Goal: Transaction & Acquisition: Purchase product/service

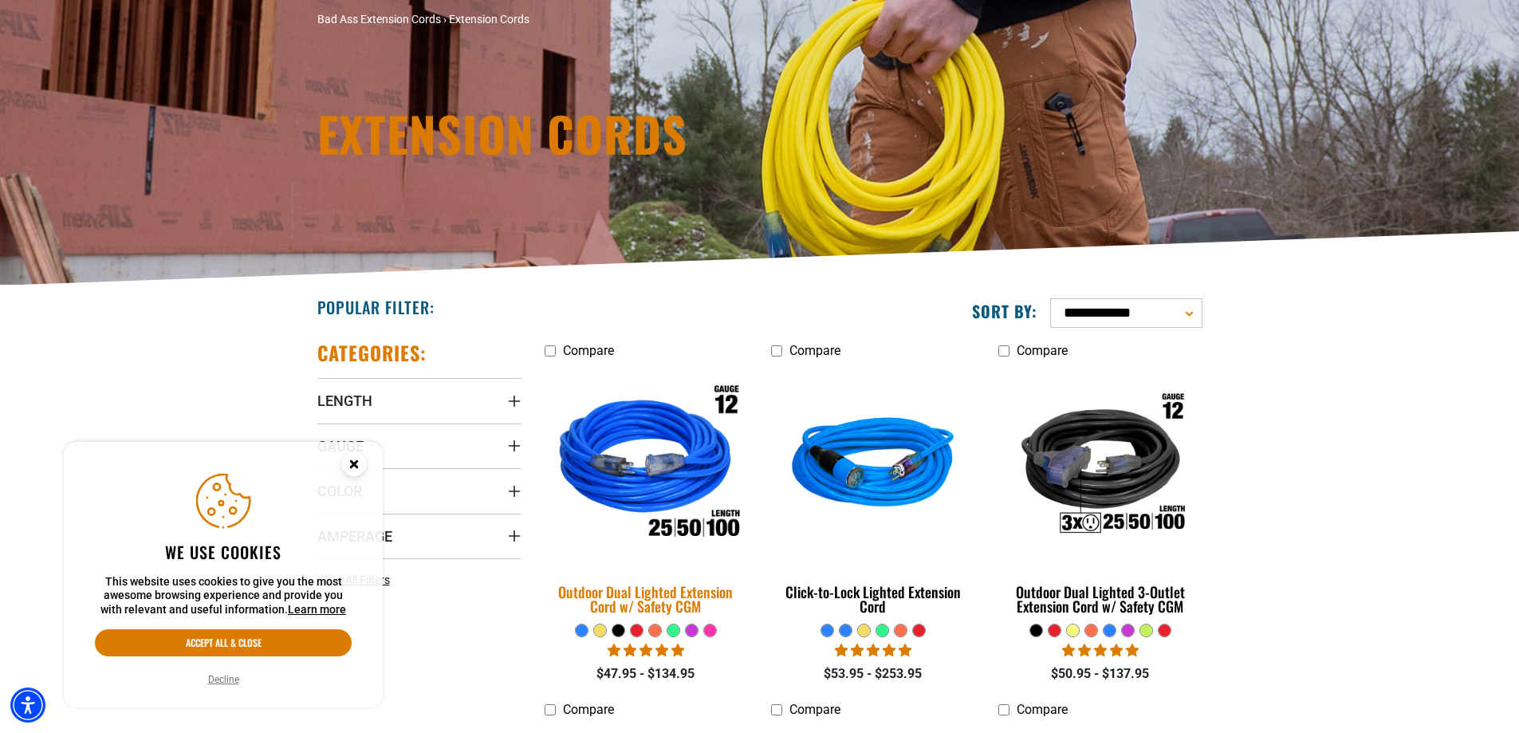
scroll to position [239, 0]
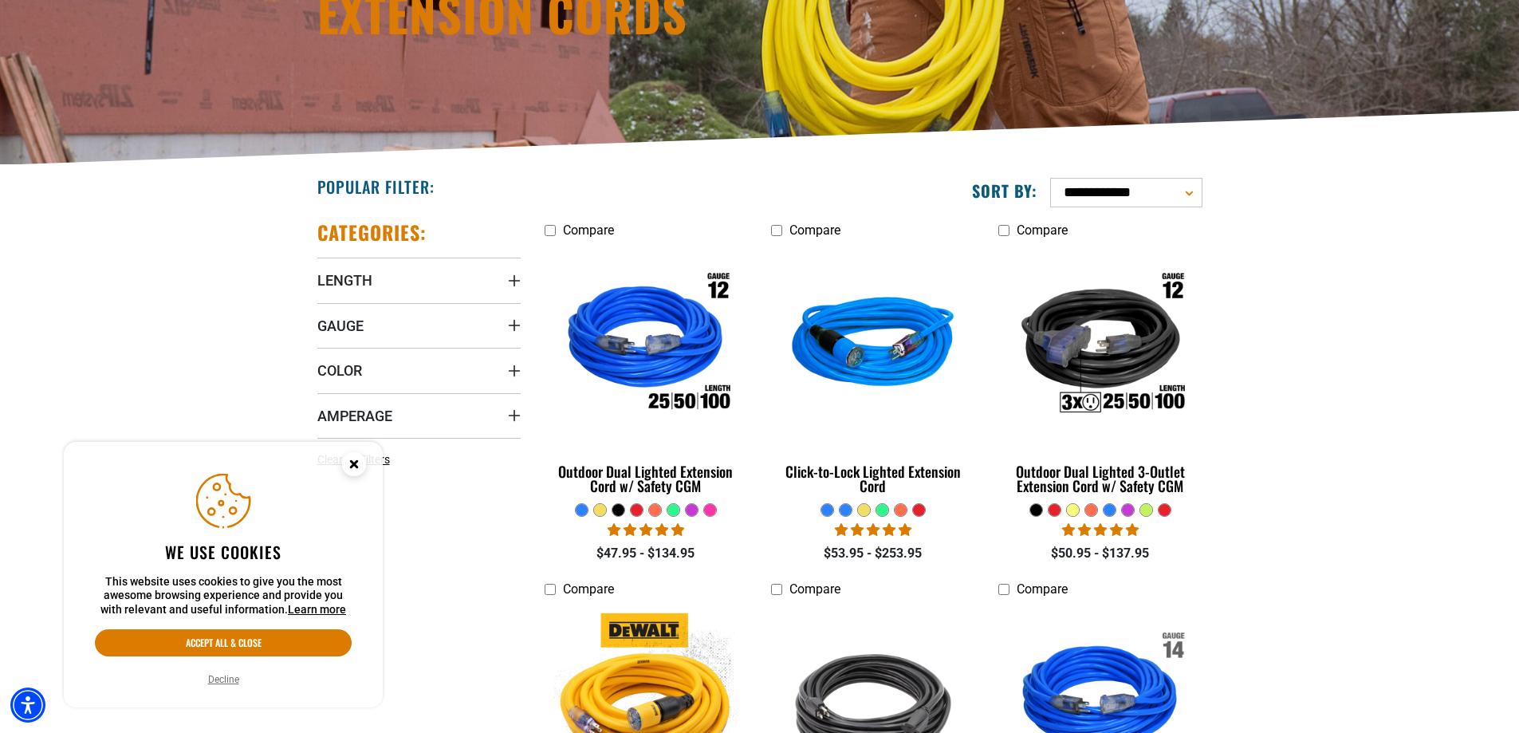
click at [674, 513] on div at bounding box center [673, 510] width 12 height 12
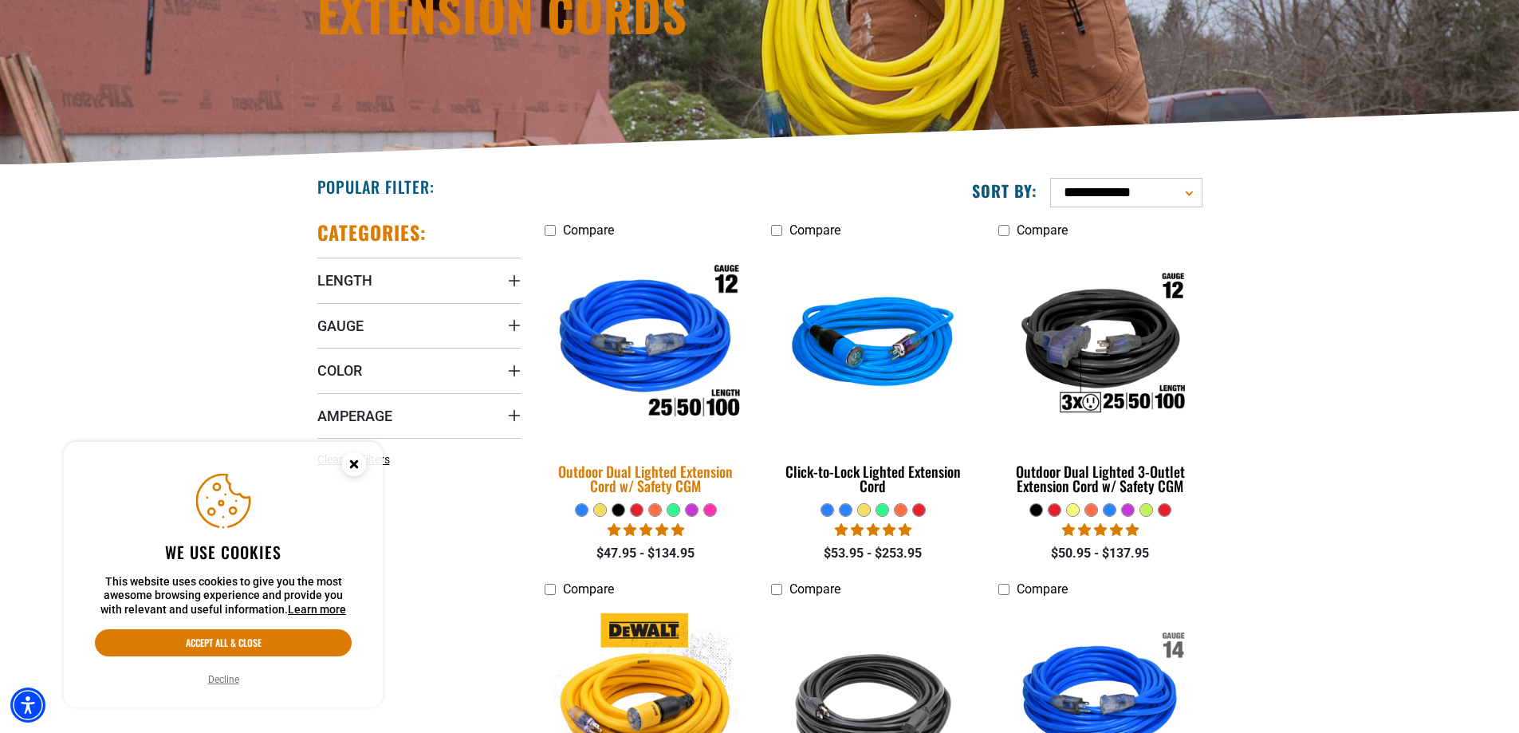
click at [671, 473] on div "Outdoor Dual Lighted Extension Cord w/ Safety CGM" at bounding box center [646, 478] width 203 height 29
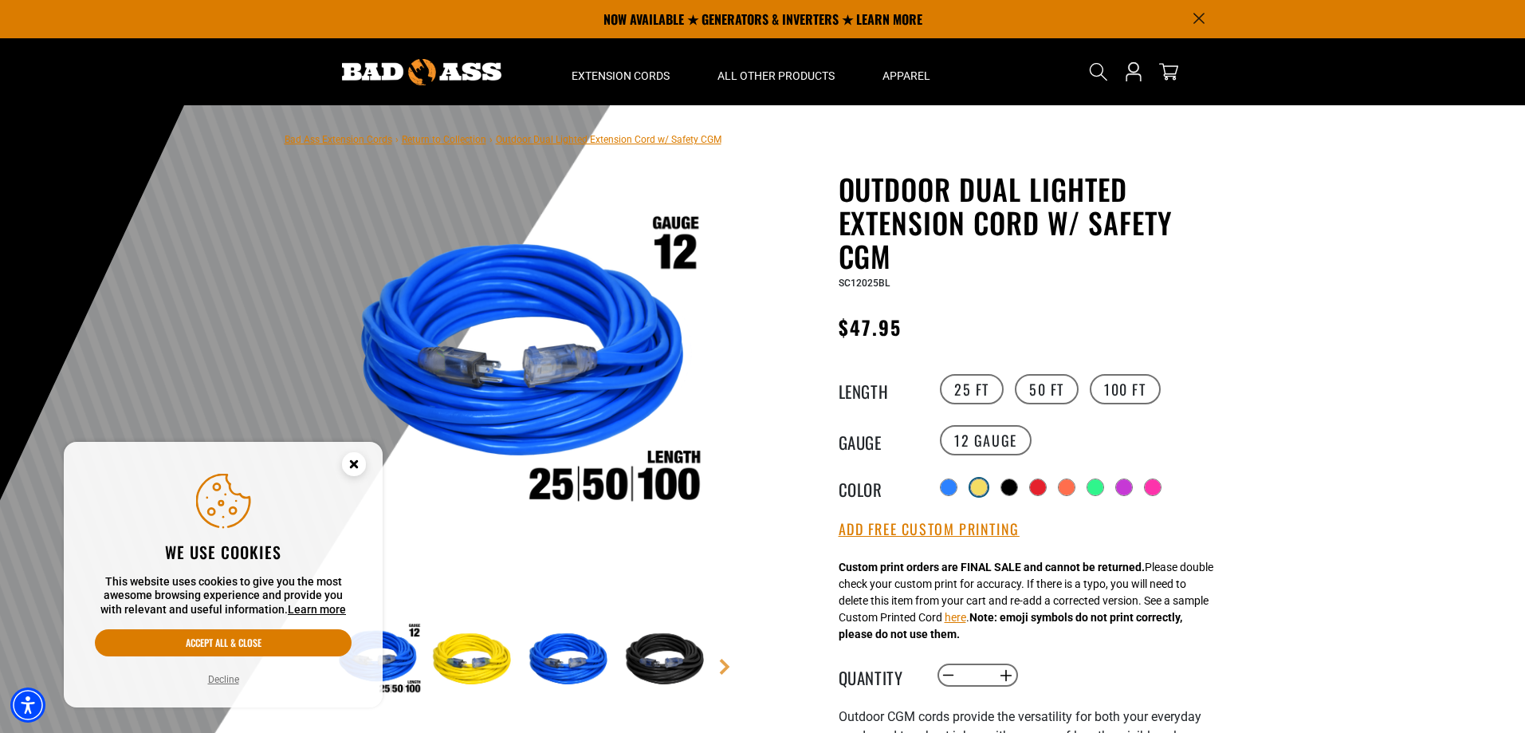
click at [981, 490] on div at bounding box center [979, 487] width 16 height 16
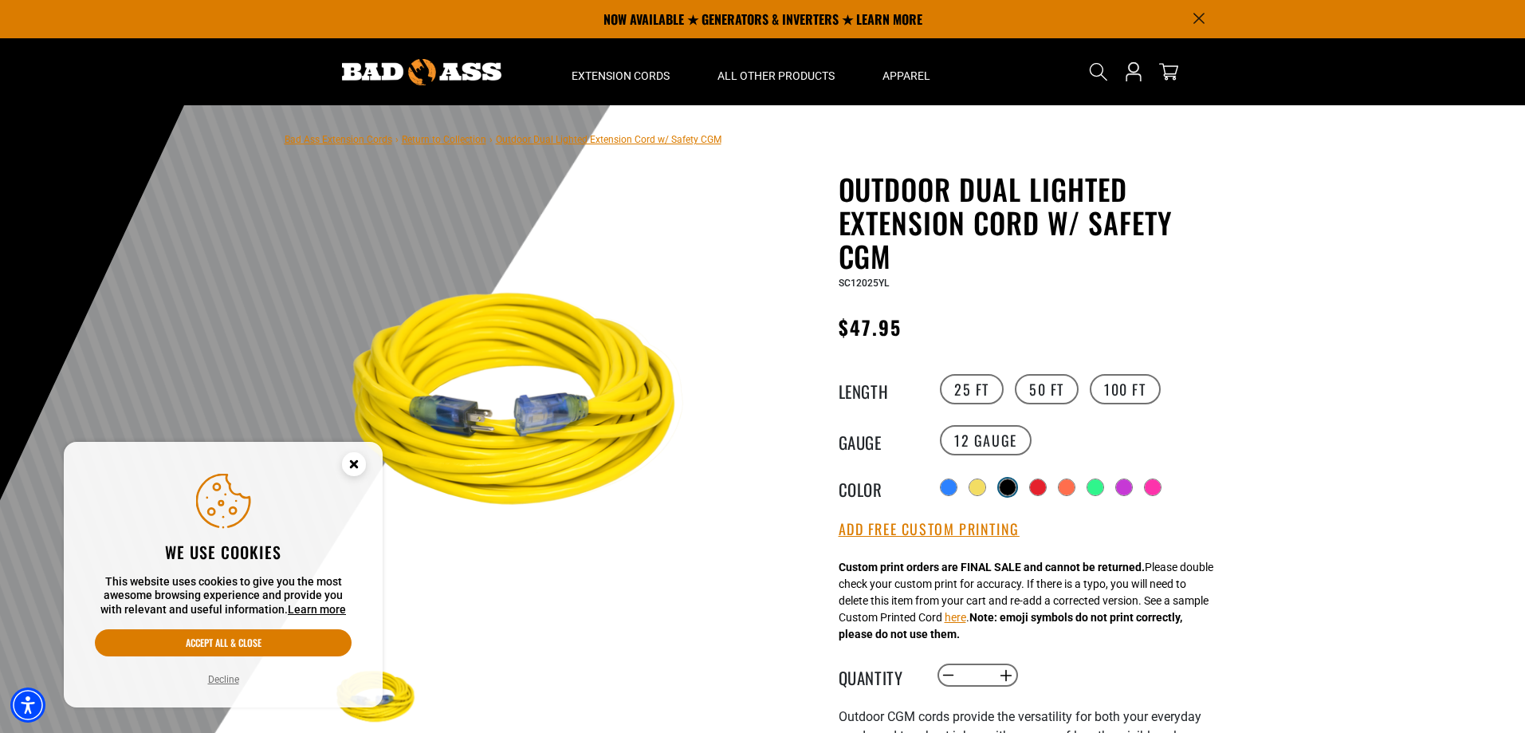
click at [1013, 486] on div at bounding box center [1008, 487] width 16 height 16
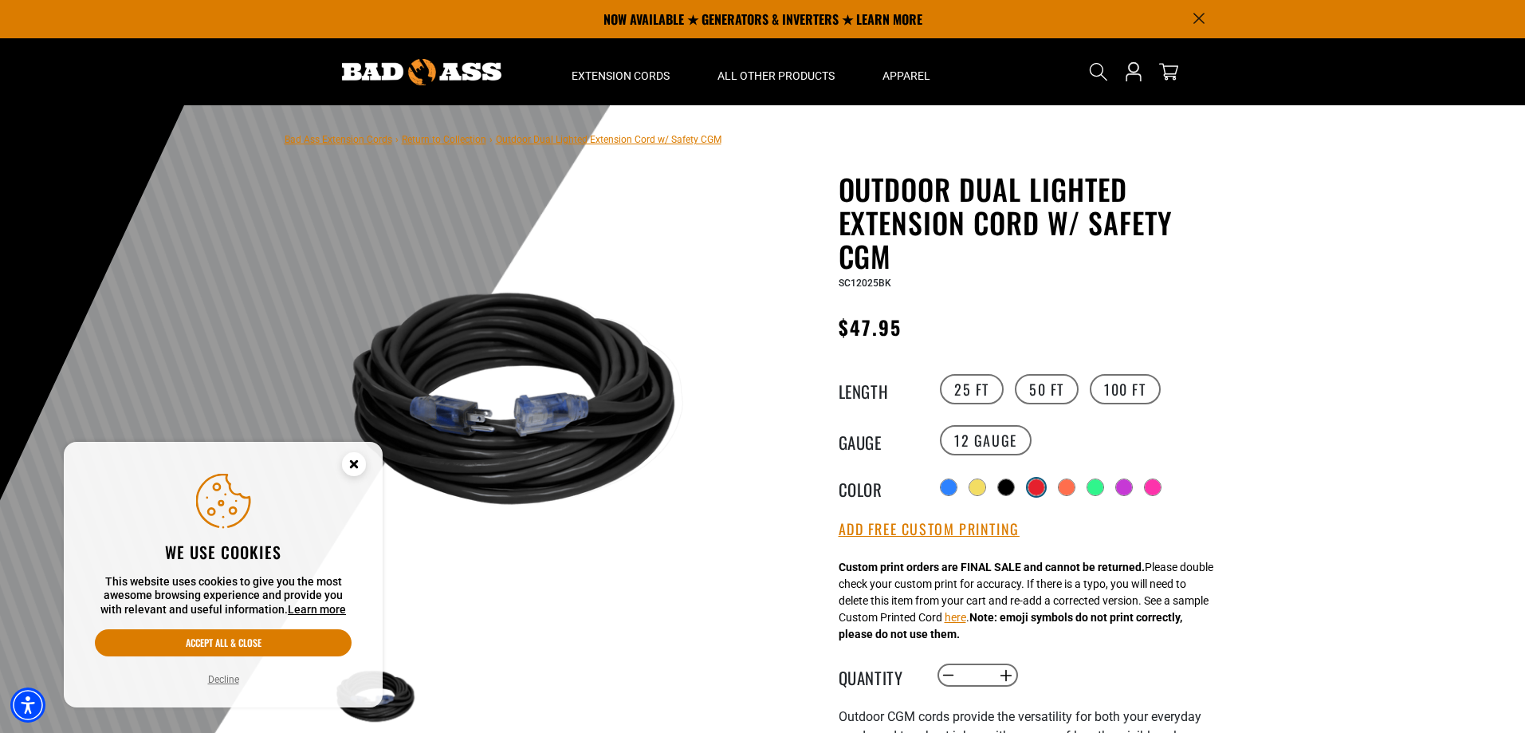
click at [1037, 490] on div at bounding box center [1037, 487] width 16 height 16
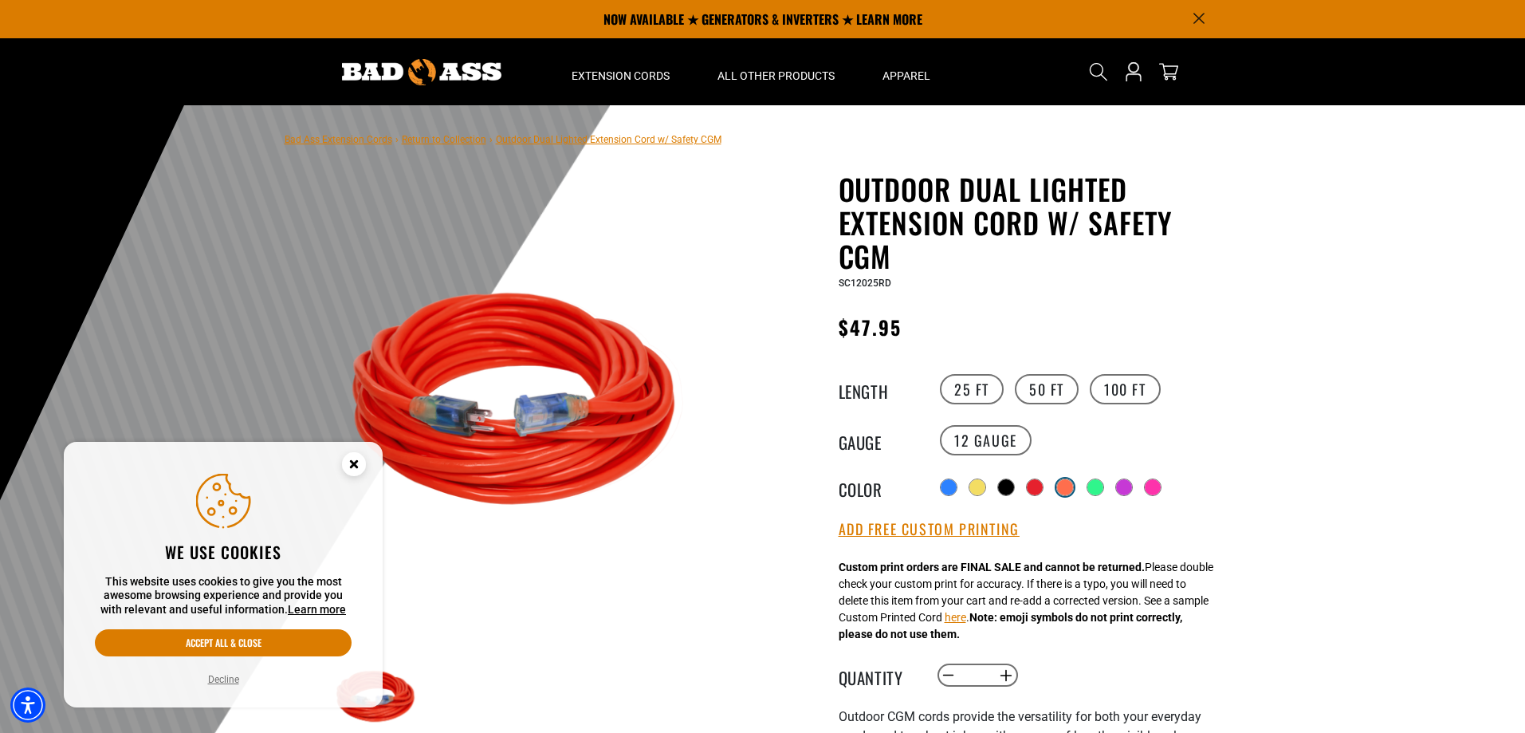
click at [1072, 492] on div at bounding box center [1065, 487] width 16 height 16
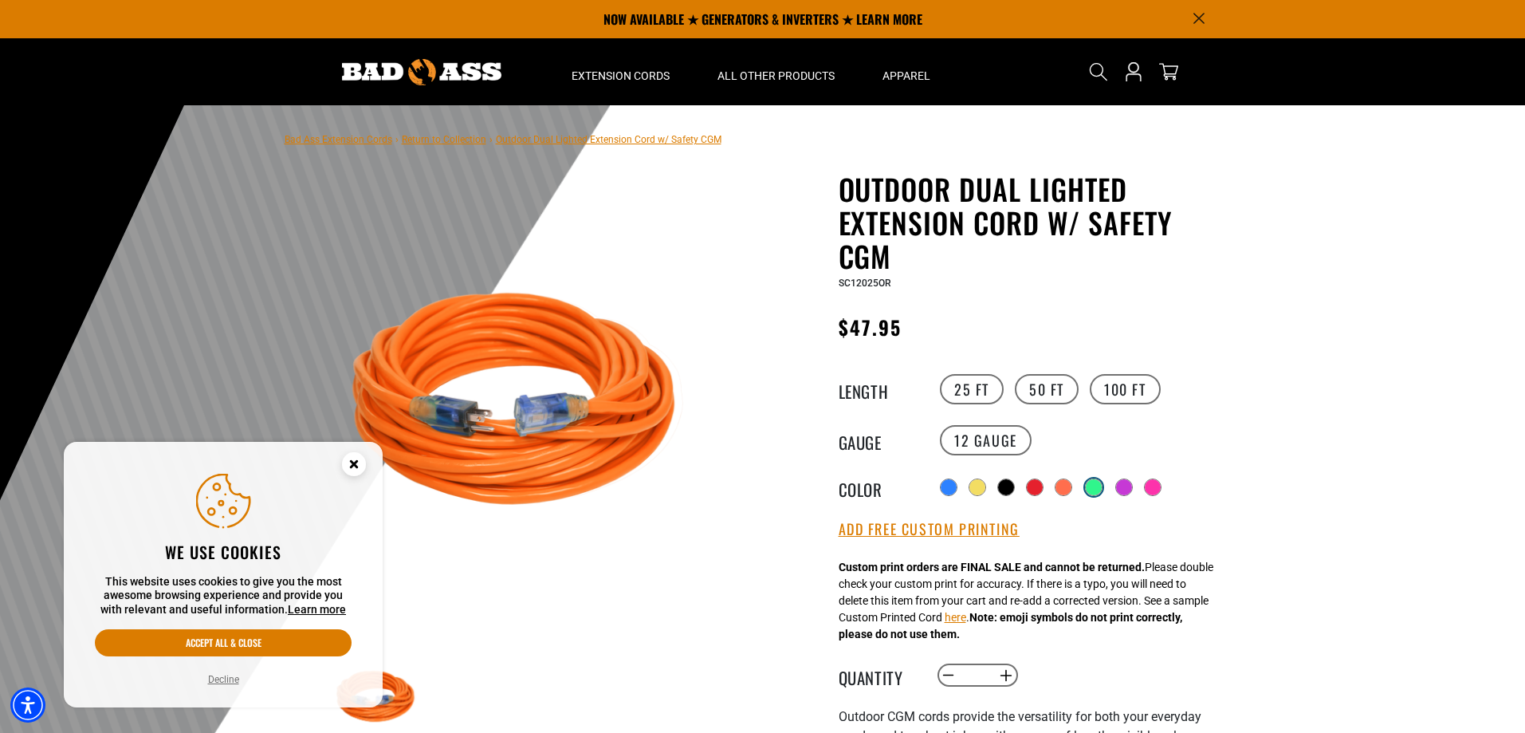
click at [1095, 485] on div at bounding box center [1094, 487] width 16 height 16
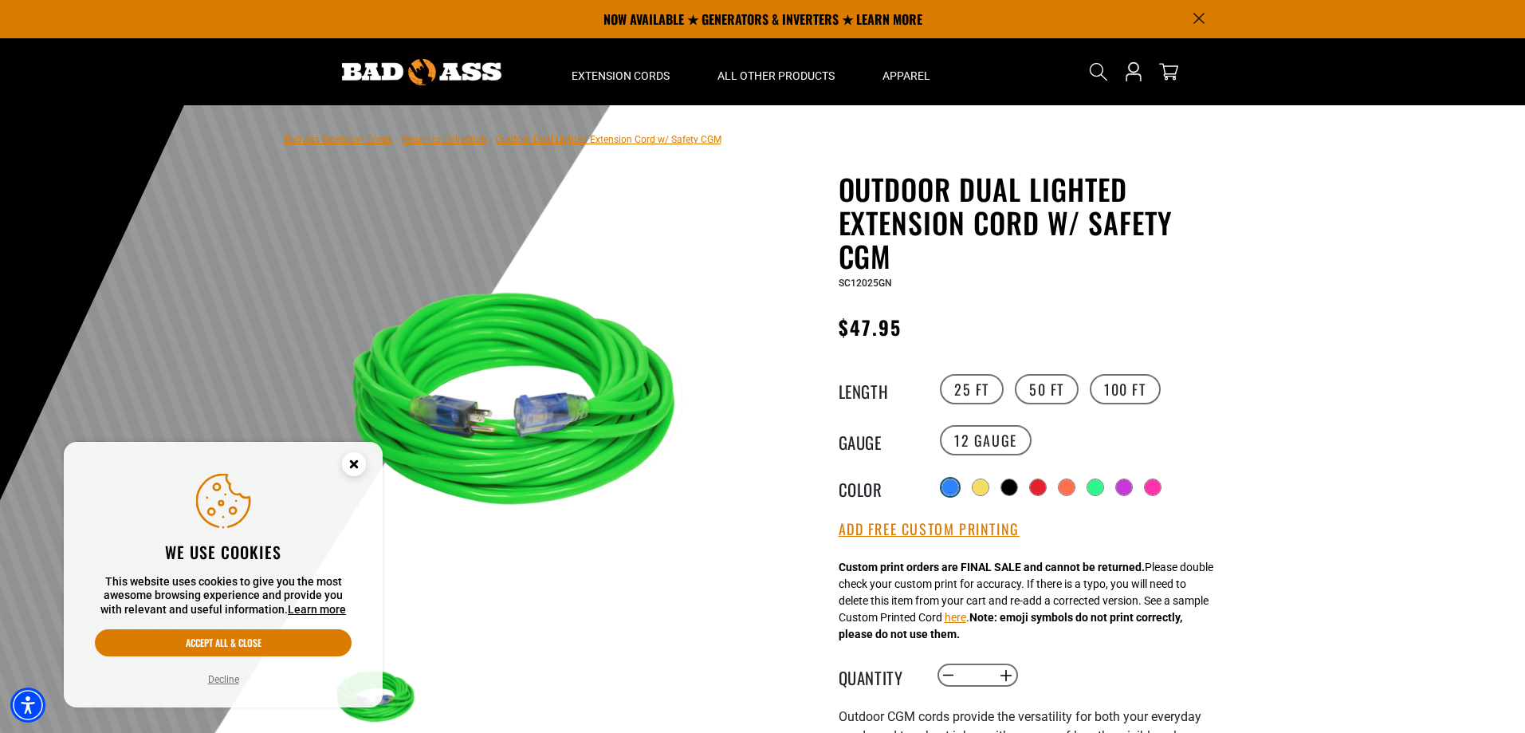
click at [947, 482] on div at bounding box center [950, 487] width 16 height 16
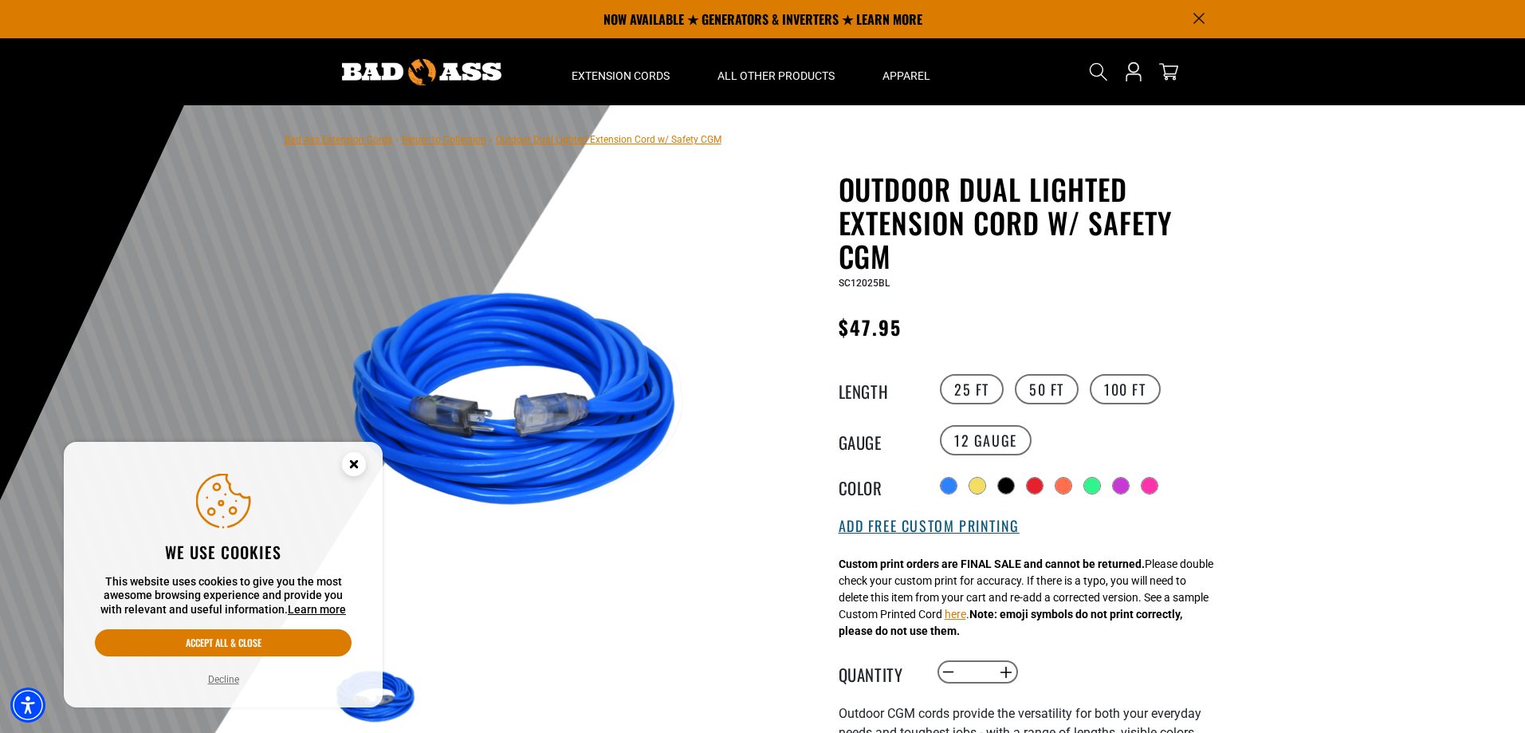
click at [872, 520] on button "Add Free Custom Printing" at bounding box center [929, 526] width 181 height 18
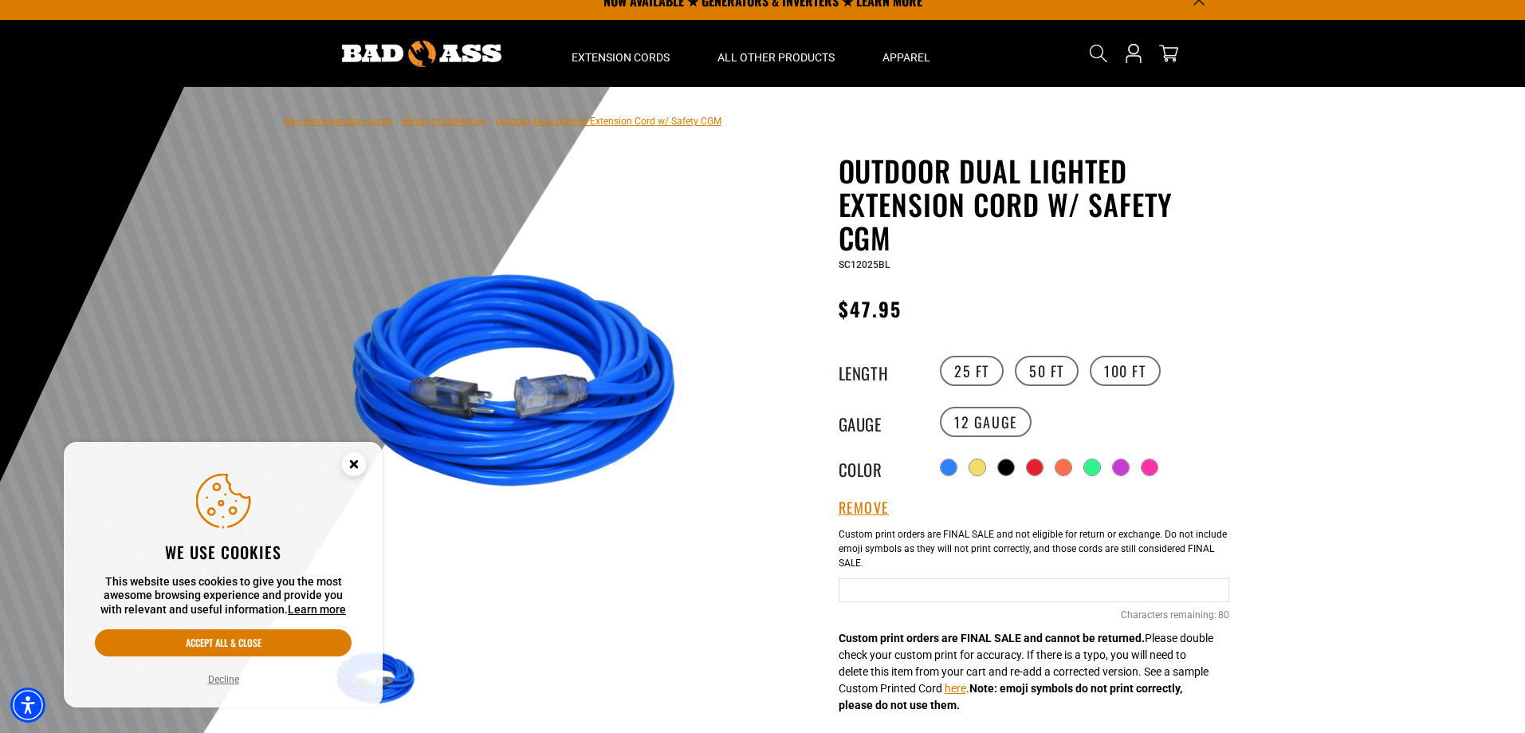
scroll to position [80, 0]
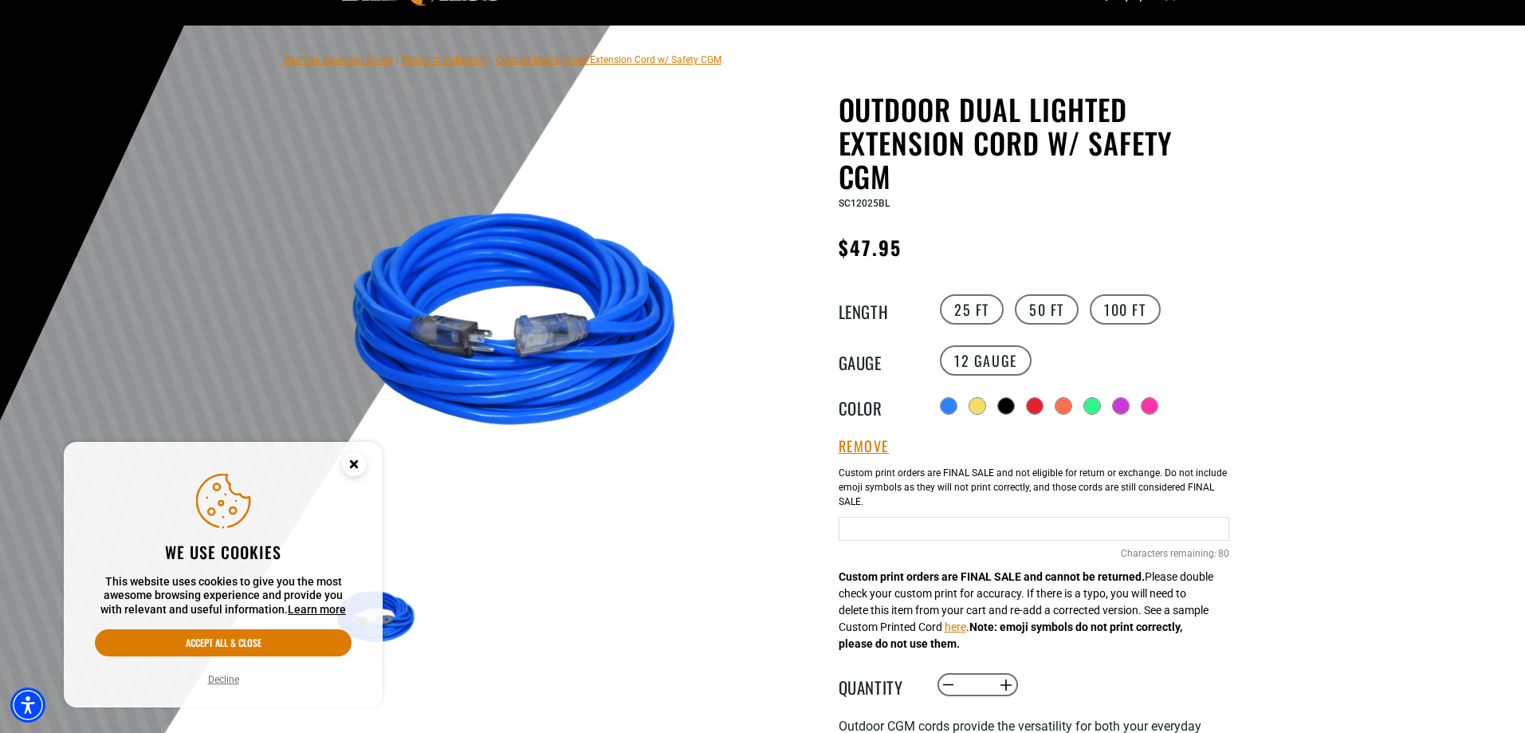
click at [928, 526] on input "text" at bounding box center [1034, 529] width 391 height 24
type input "**********"
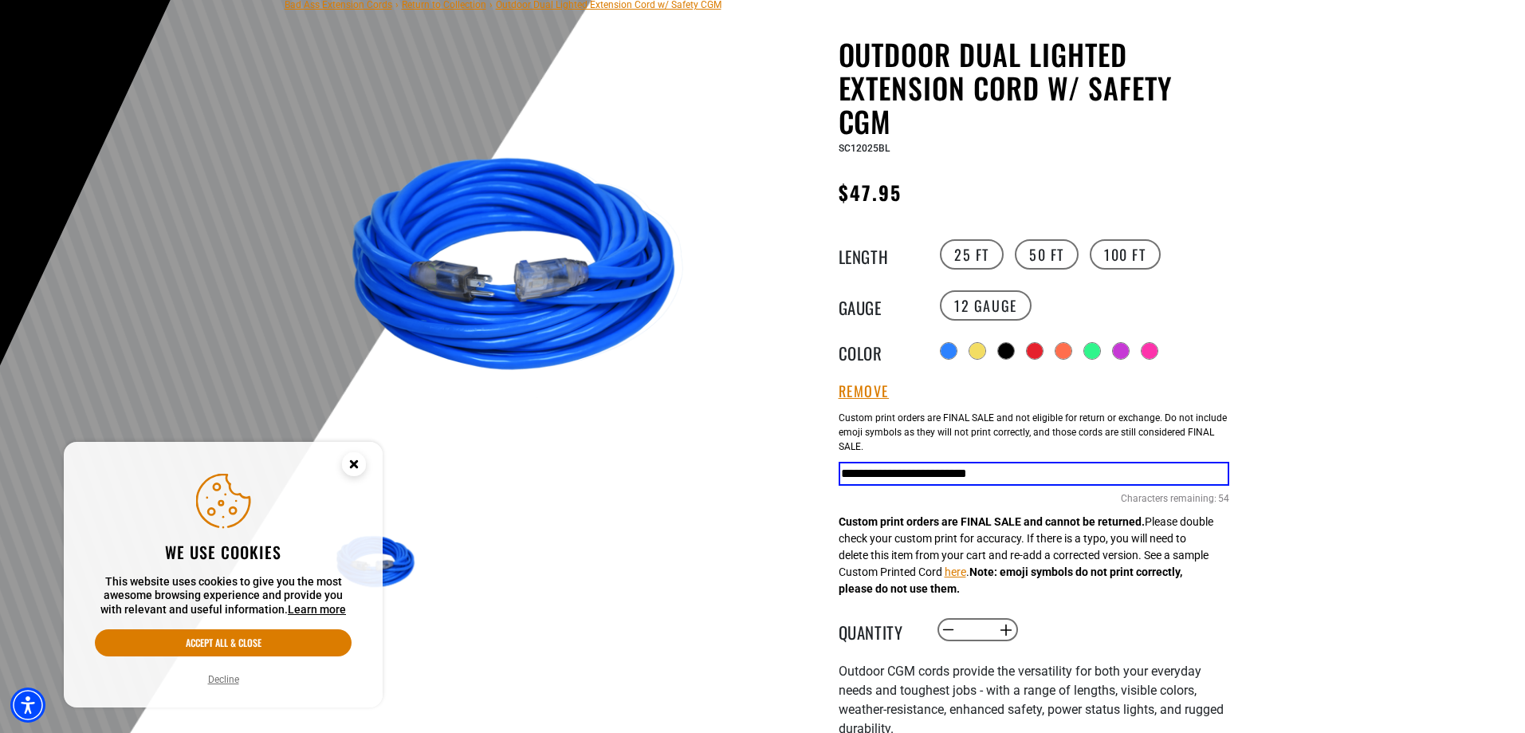
scroll to position [159, 0]
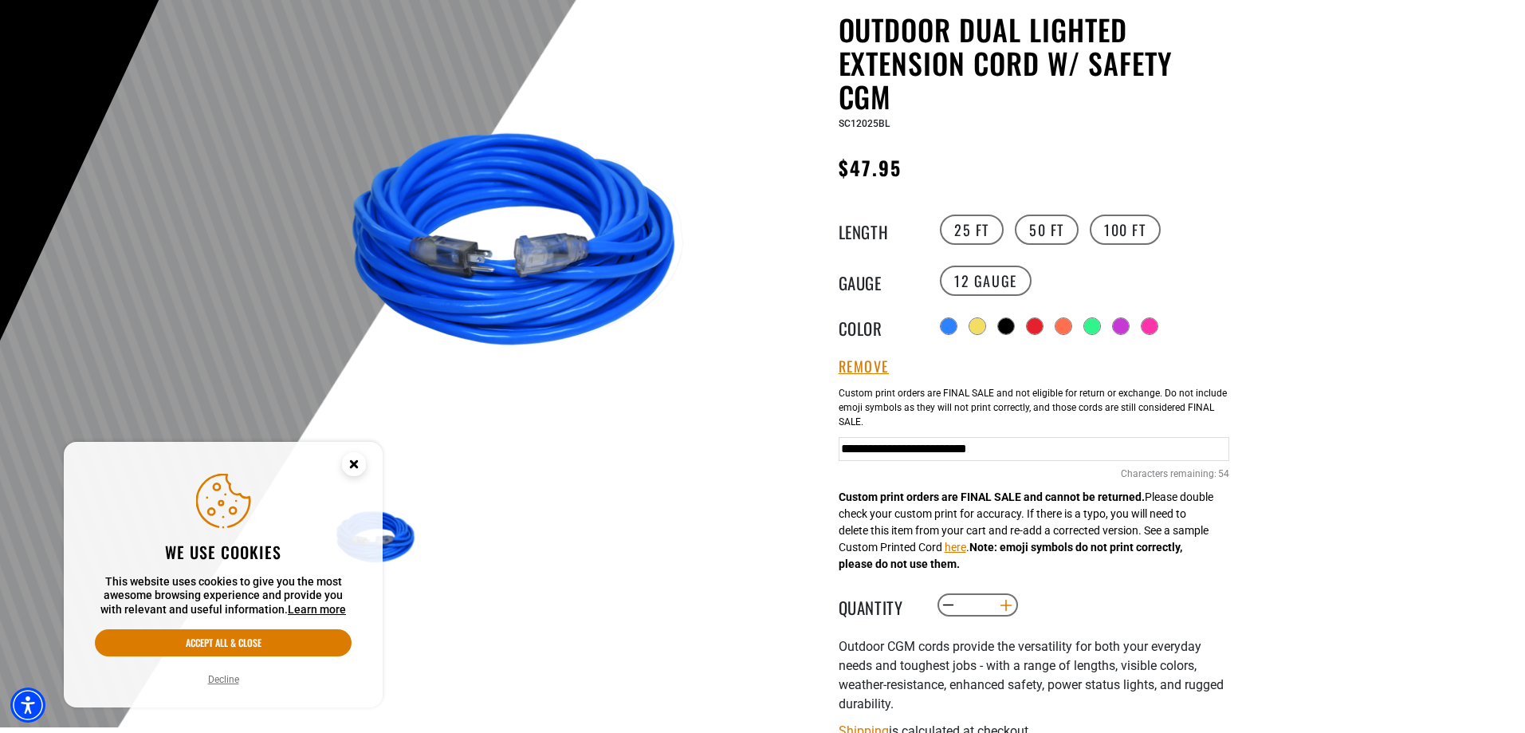
click at [1009, 608] on button "Increase quantity for Outdoor Dual Lighted Extension Cord w/ Safety CGM" at bounding box center [1006, 605] width 25 height 27
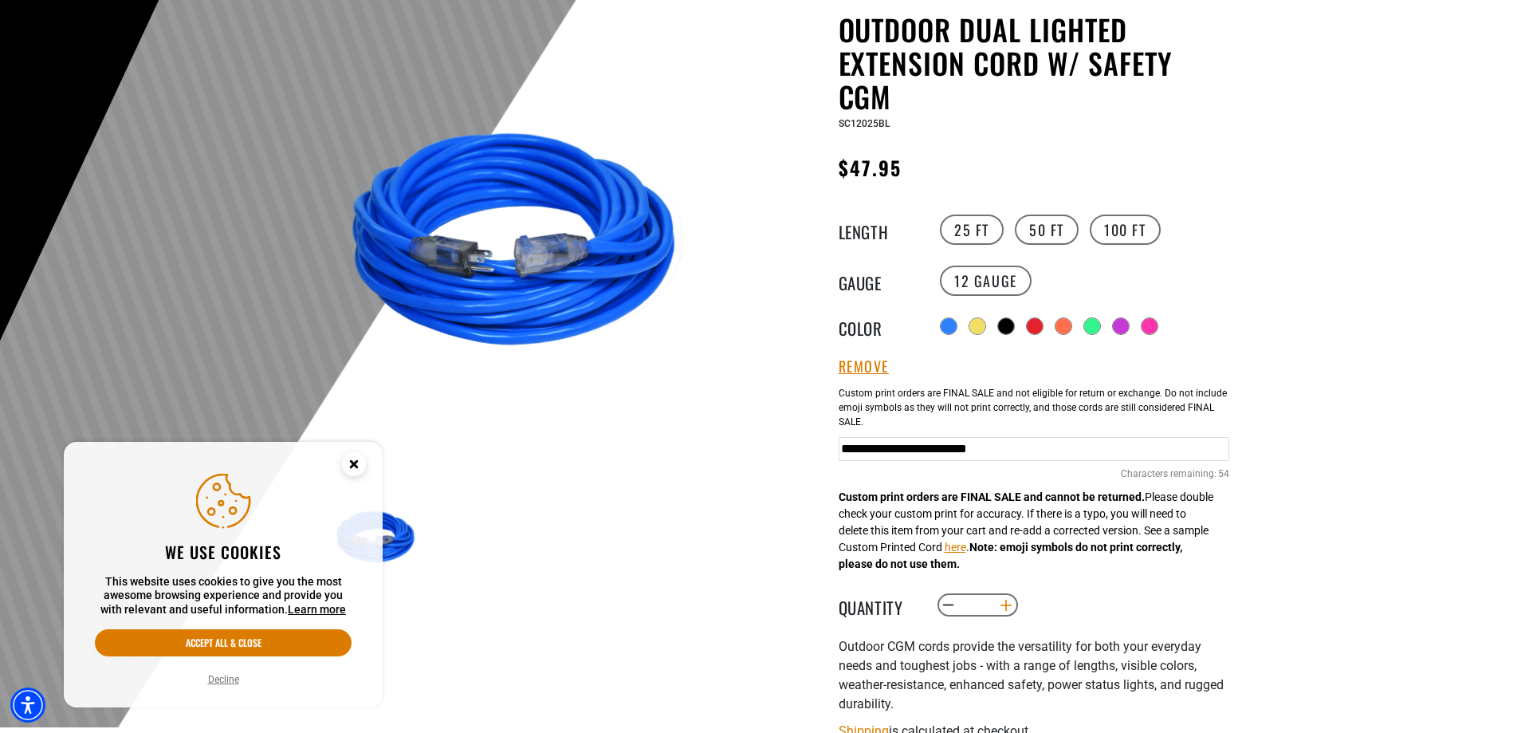
click at [1009, 608] on button "Increase quantity for Outdoor Dual Lighted Extension Cord w/ Safety CGM" at bounding box center [1006, 605] width 25 height 27
type input "**"
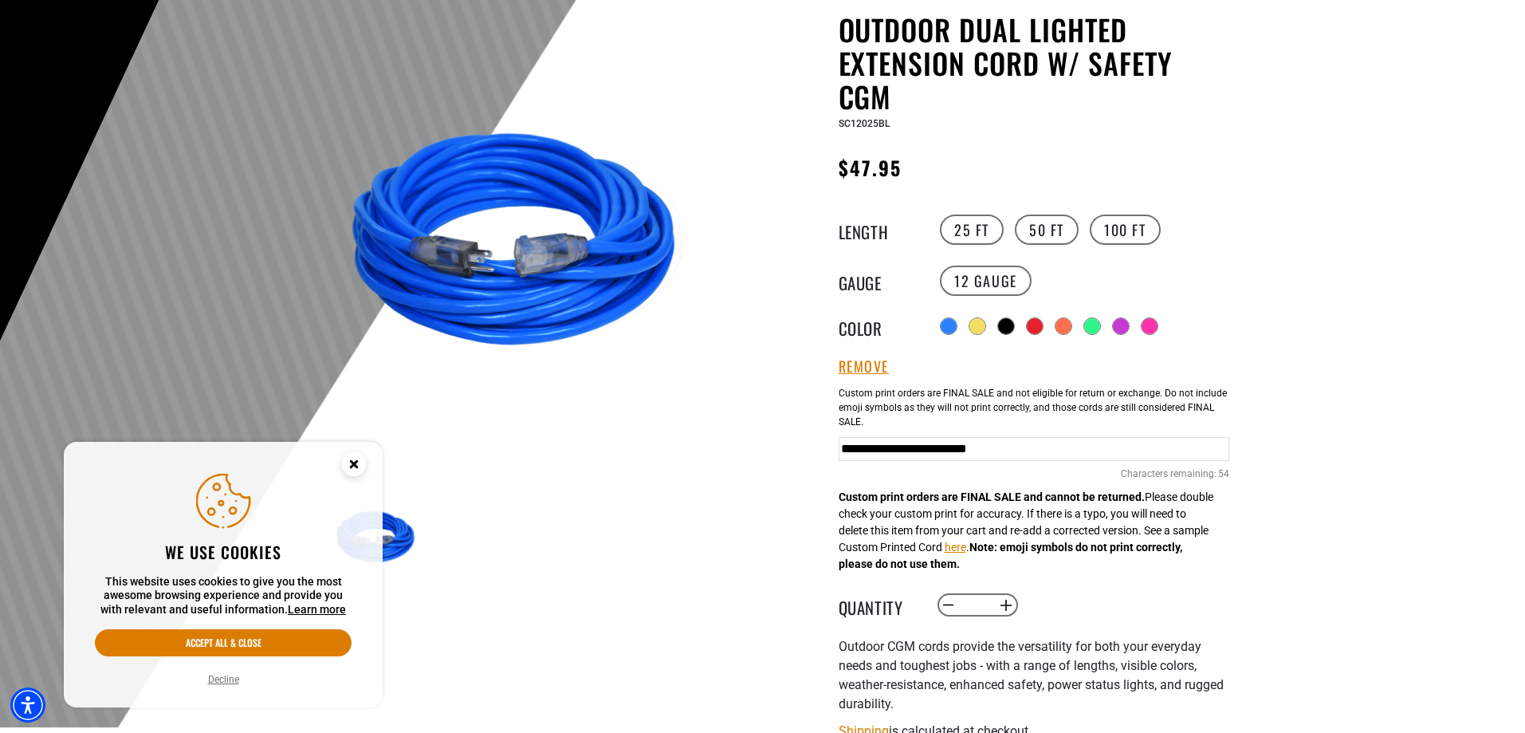
click at [1067, 596] on div "Decrease quantity for Outdoor Dual Lighted Extension Cord w/ Safety CGM ** Incr…" at bounding box center [1098, 605] width 325 height 27
click at [1031, 224] on label "50 FT" at bounding box center [1047, 229] width 64 height 30
click at [230, 649] on button "Accept all & close" at bounding box center [223, 642] width 257 height 27
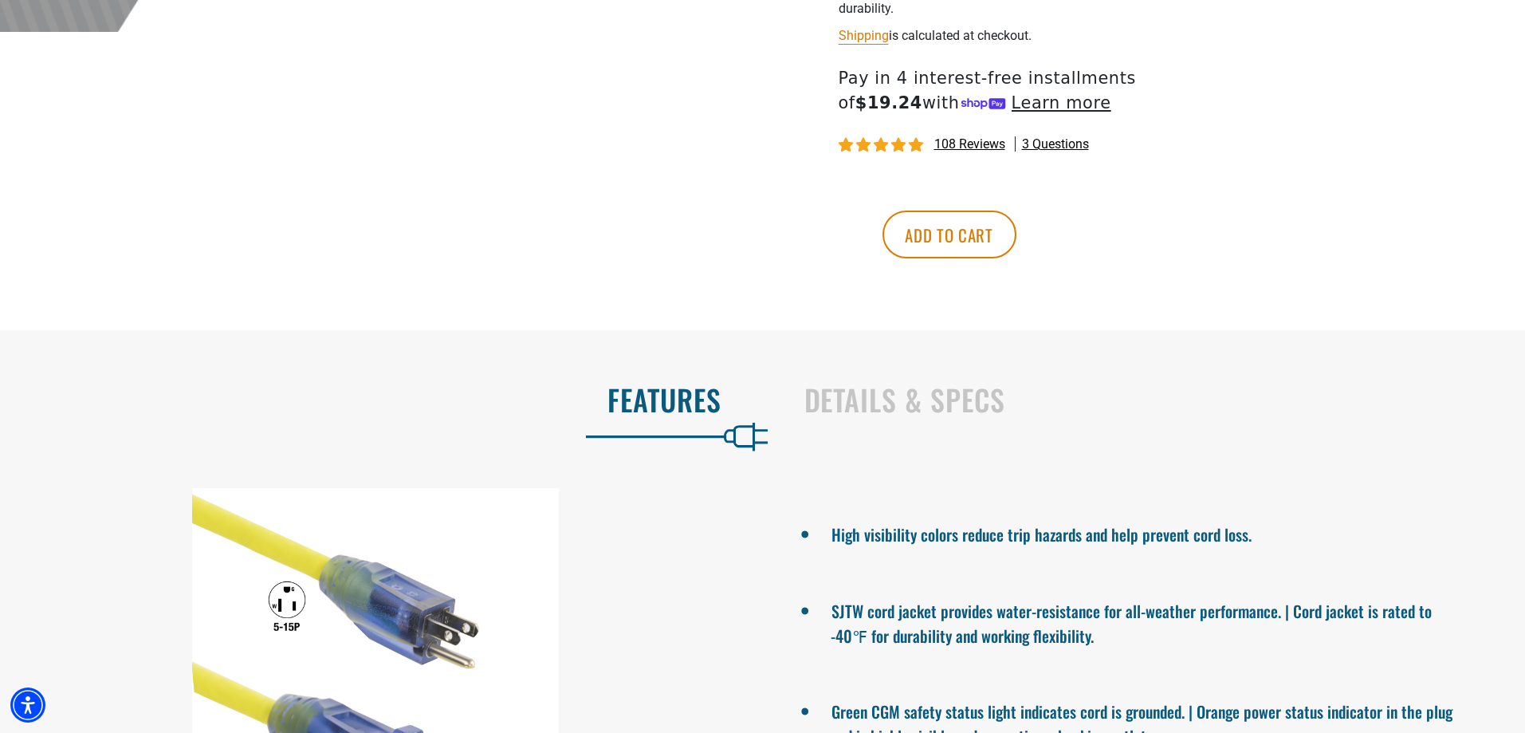
scroll to position [1037, 0]
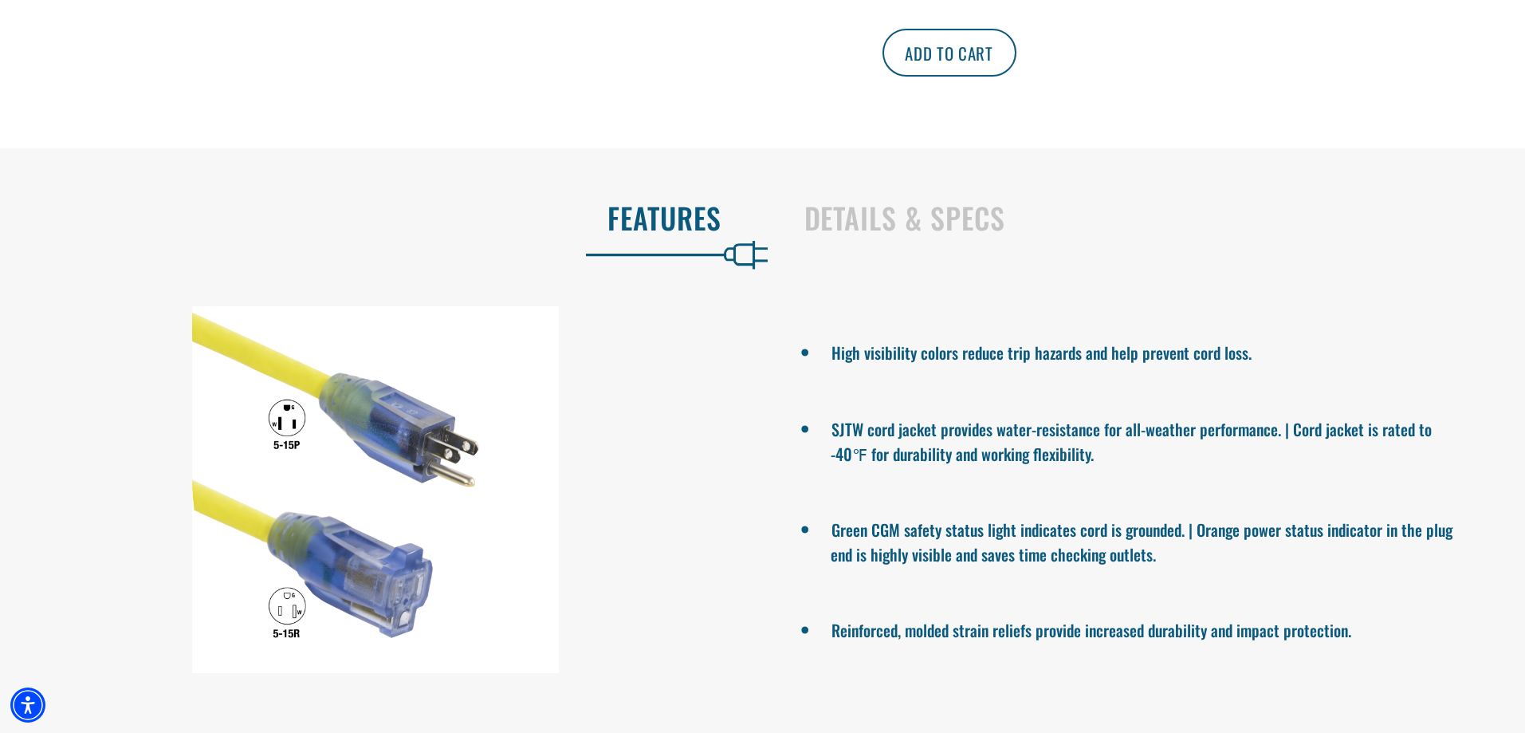
click at [1017, 65] on button "Add to cart" at bounding box center [950, 53] width 134 height 48
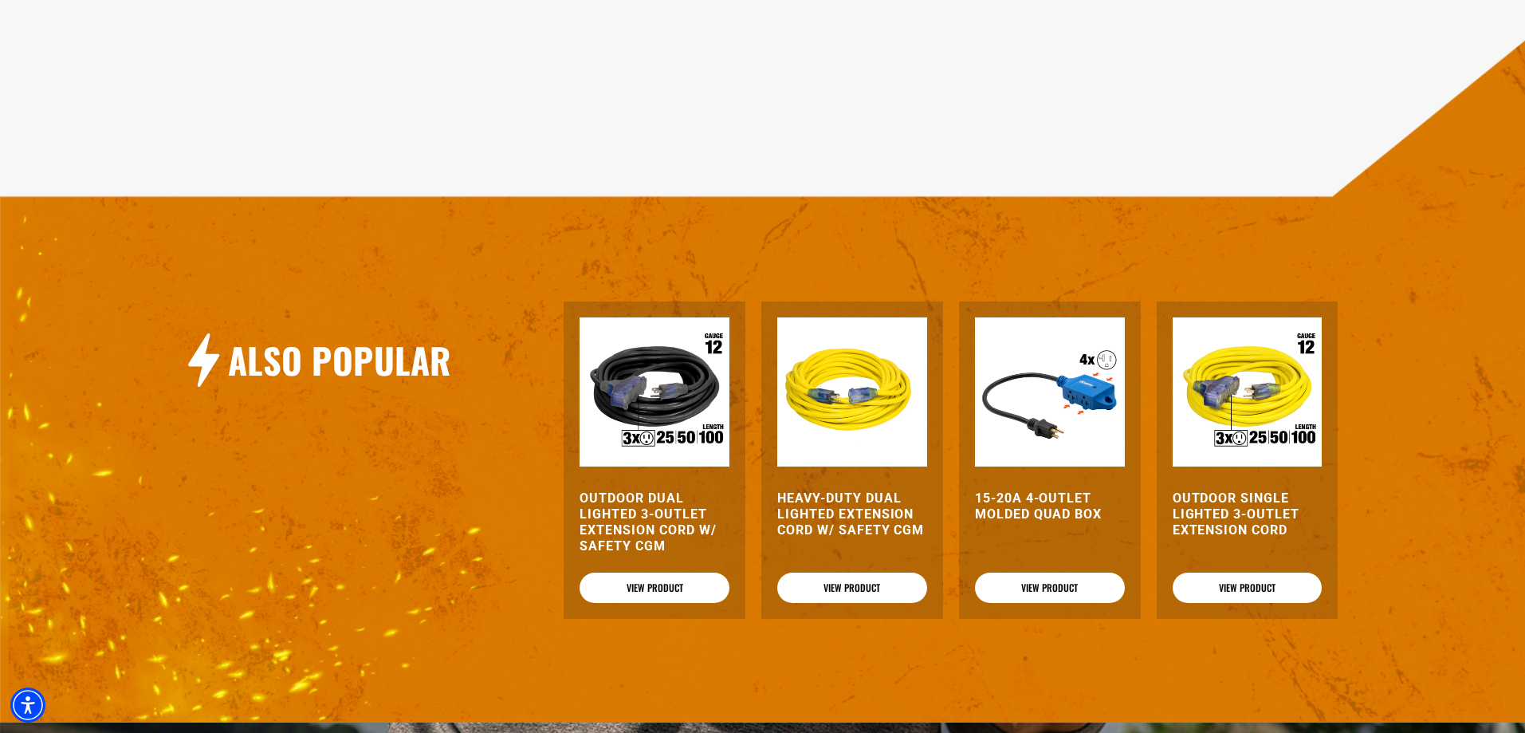
scroll to position [1748, 0]
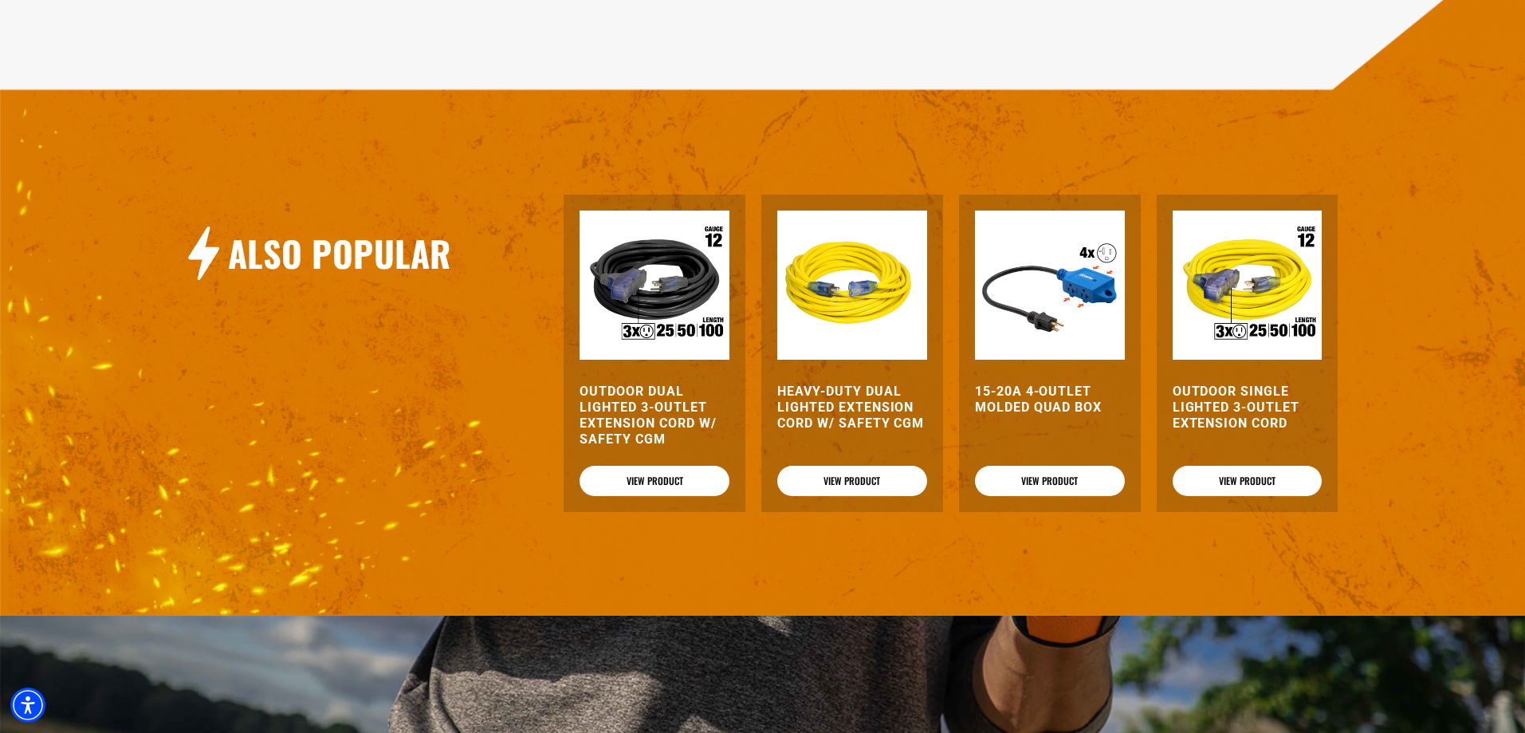
click at [864, 417] on h3 "Heavy-Duty Dual Lighted Extension Cord w/ Safety CGM" at bounding box center [852, 408] width 150 height 48
click at [834, 485] on link "View Product" at bounding box center [852, 481] width 150 height 30
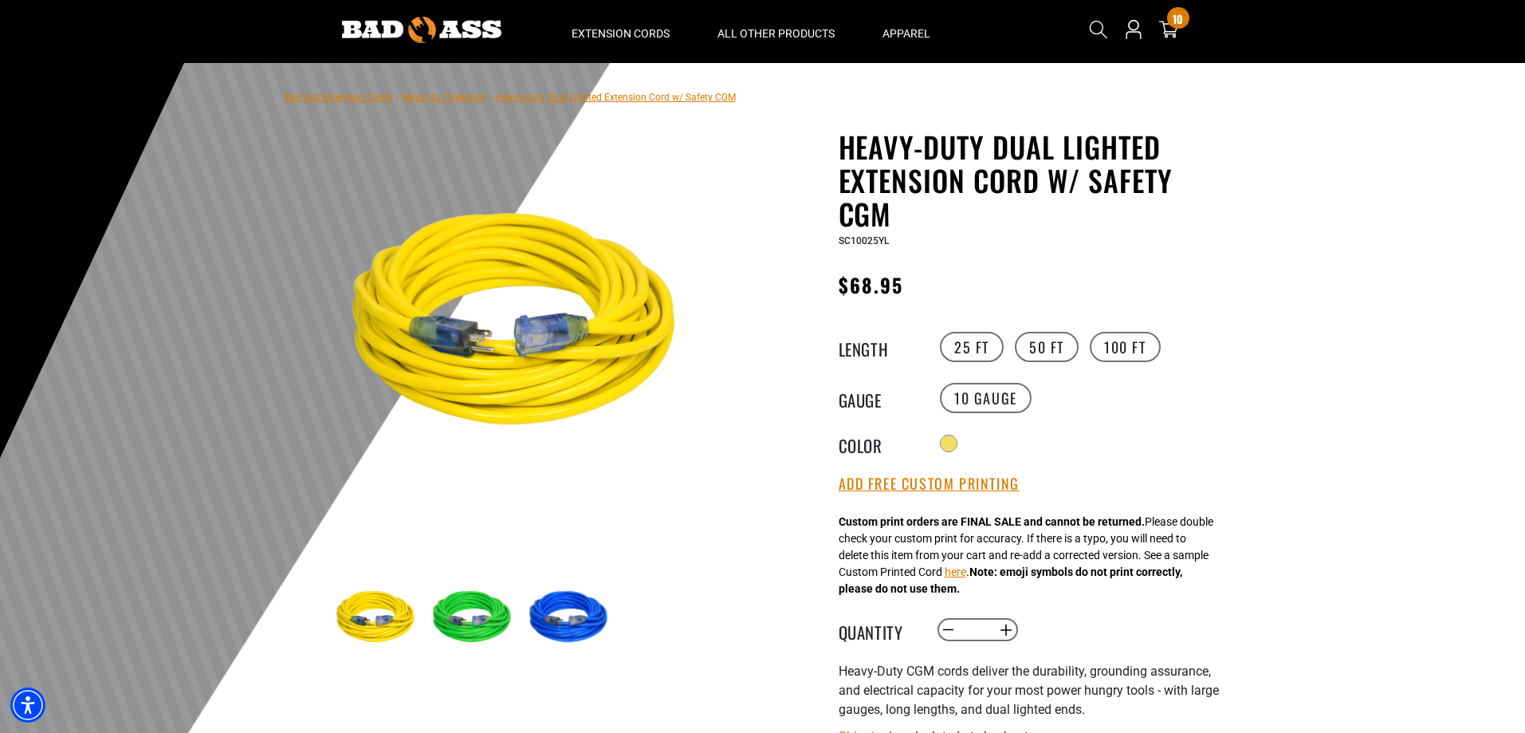
scroll to position [80, 0]
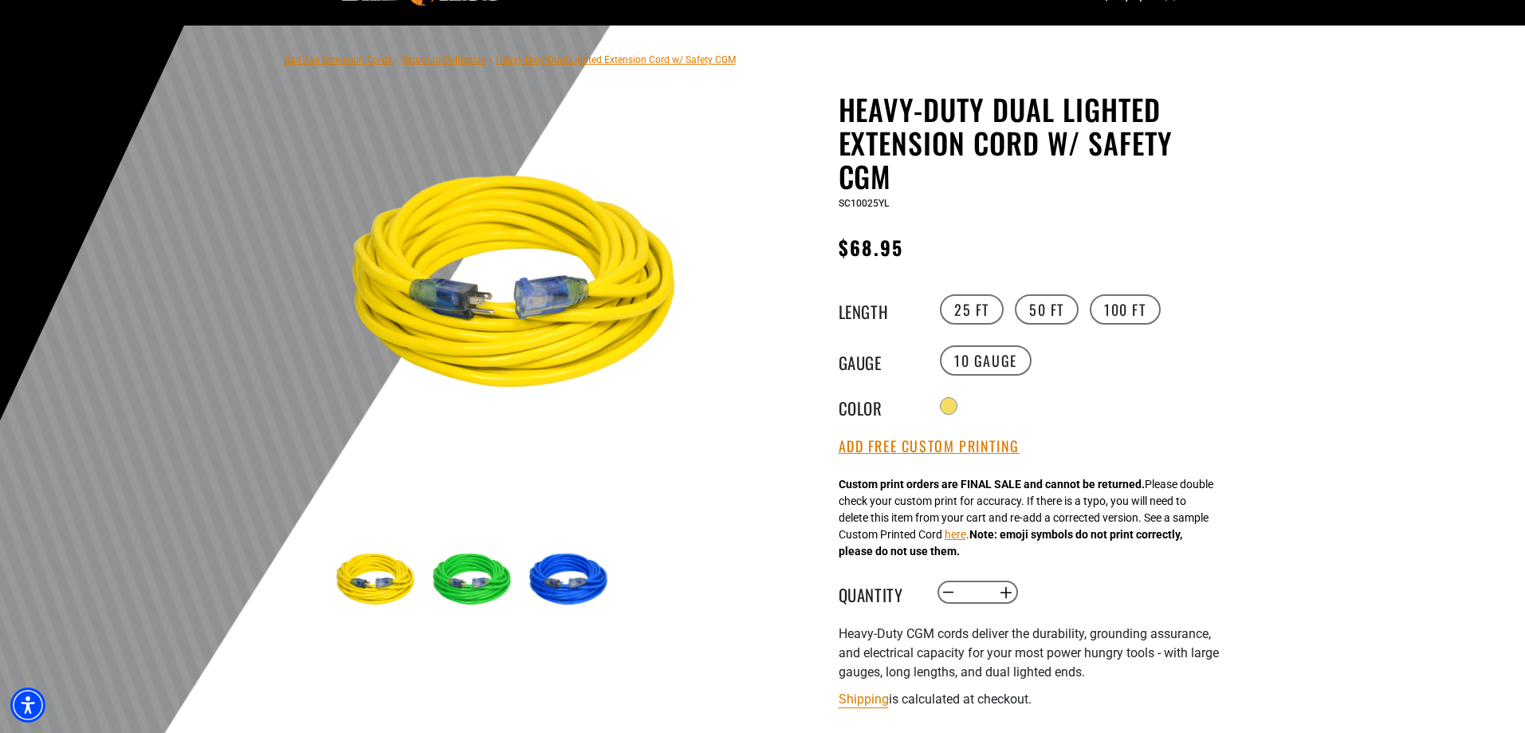
click at [561, 575] on img at bounding box center [571, 580] width 92 height 92
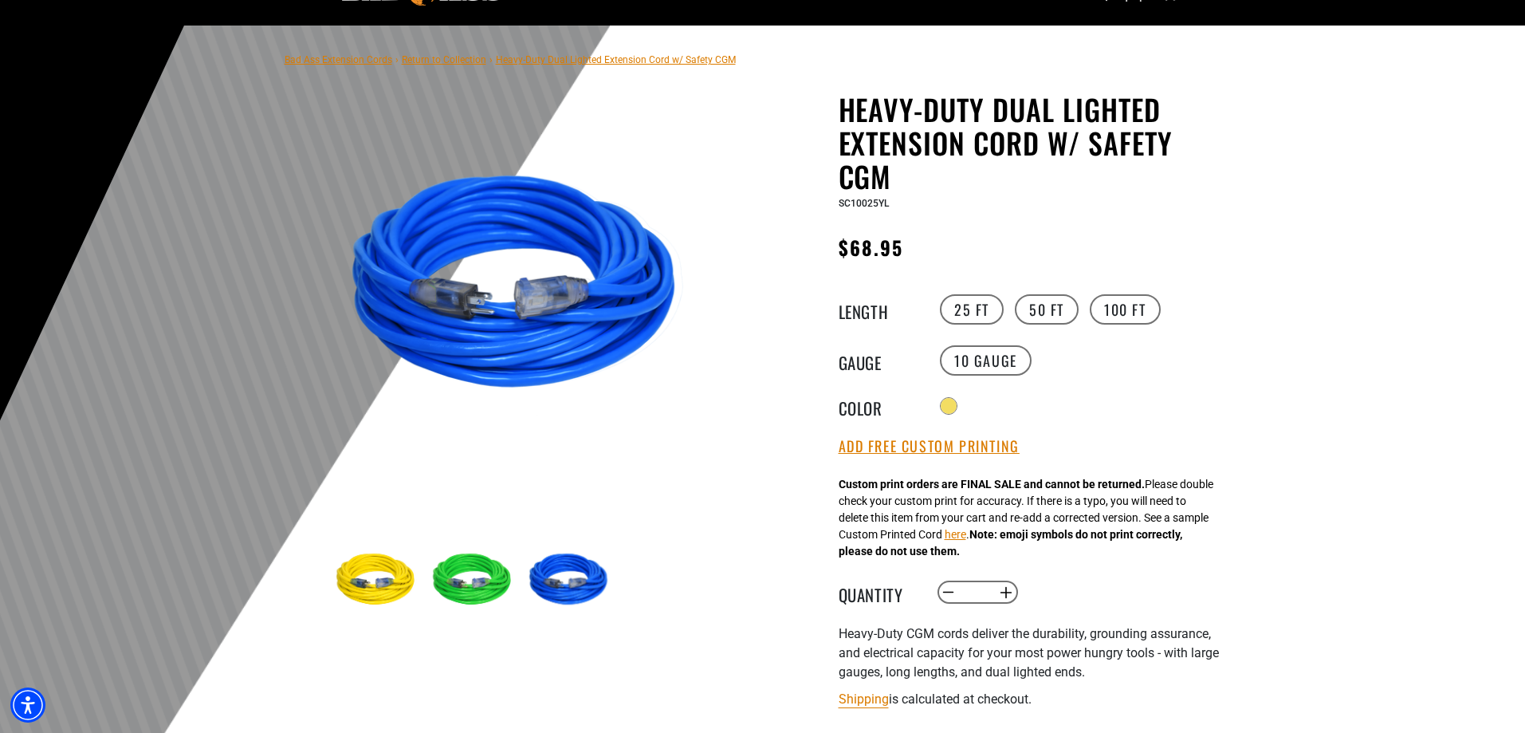
click at [484, 580] on img at bounding box center [474, 580] width 92 height 92
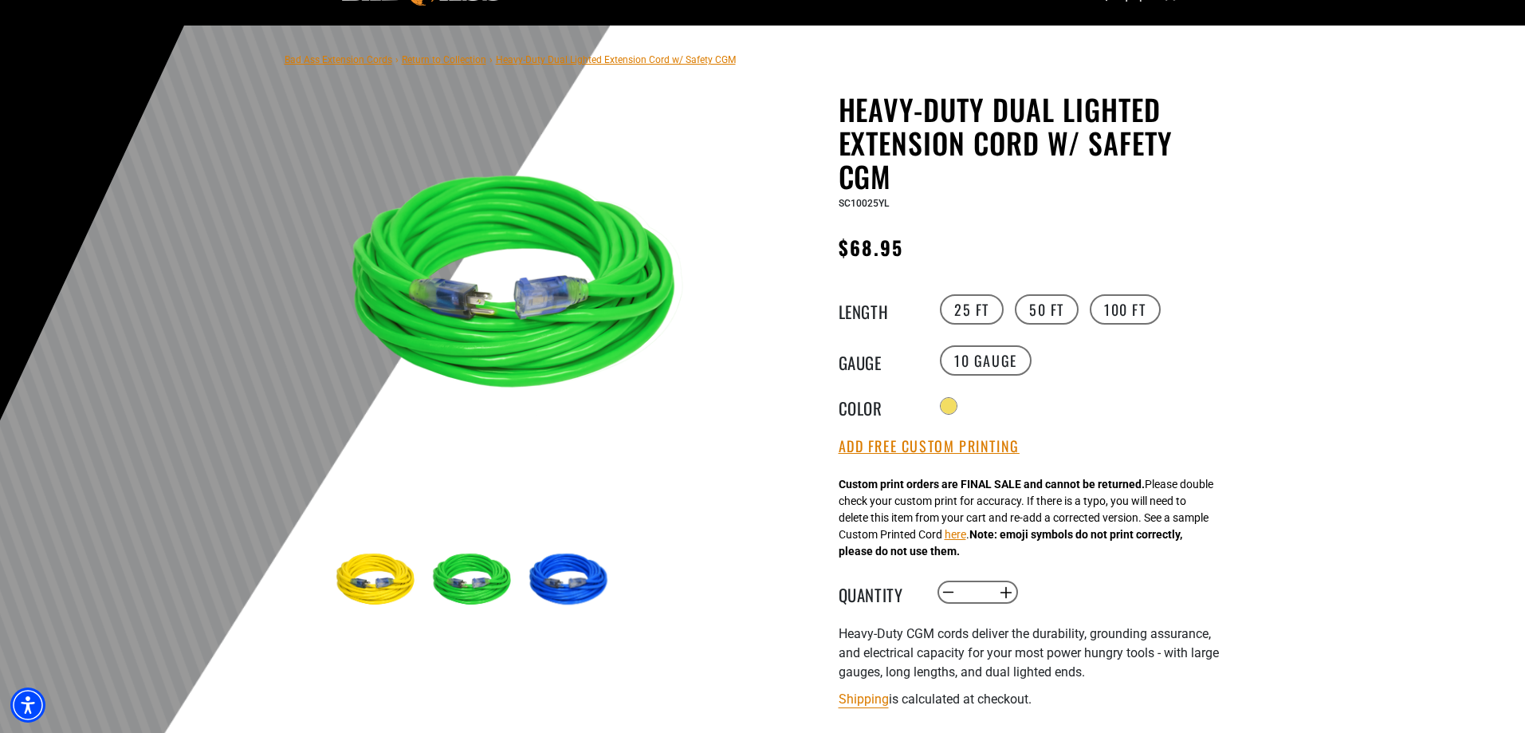
click at [364, 588] on img at bounding box center [378, 580] width 92 height 92
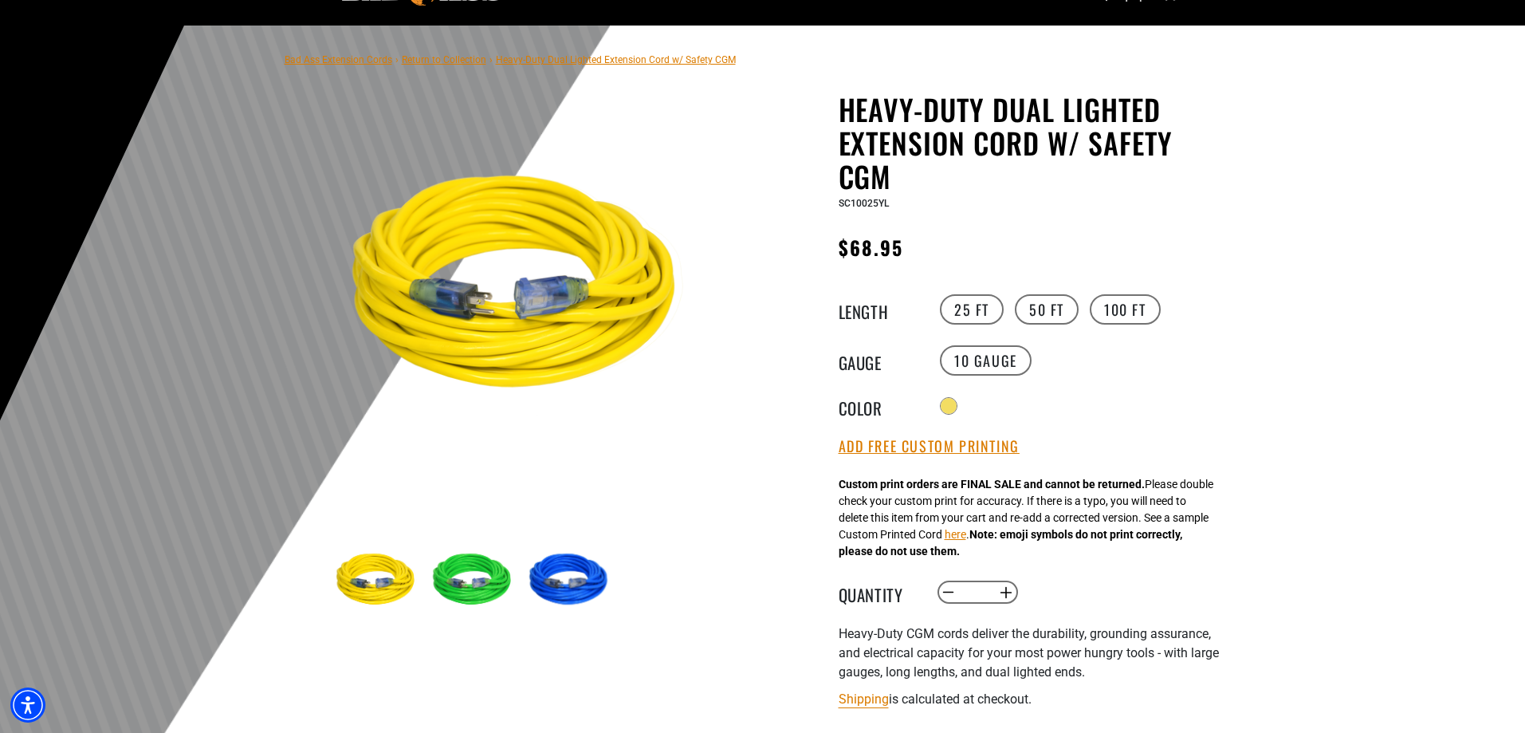
click at [564, 591] on img at bounding box center [571, 580] width 92 height 92
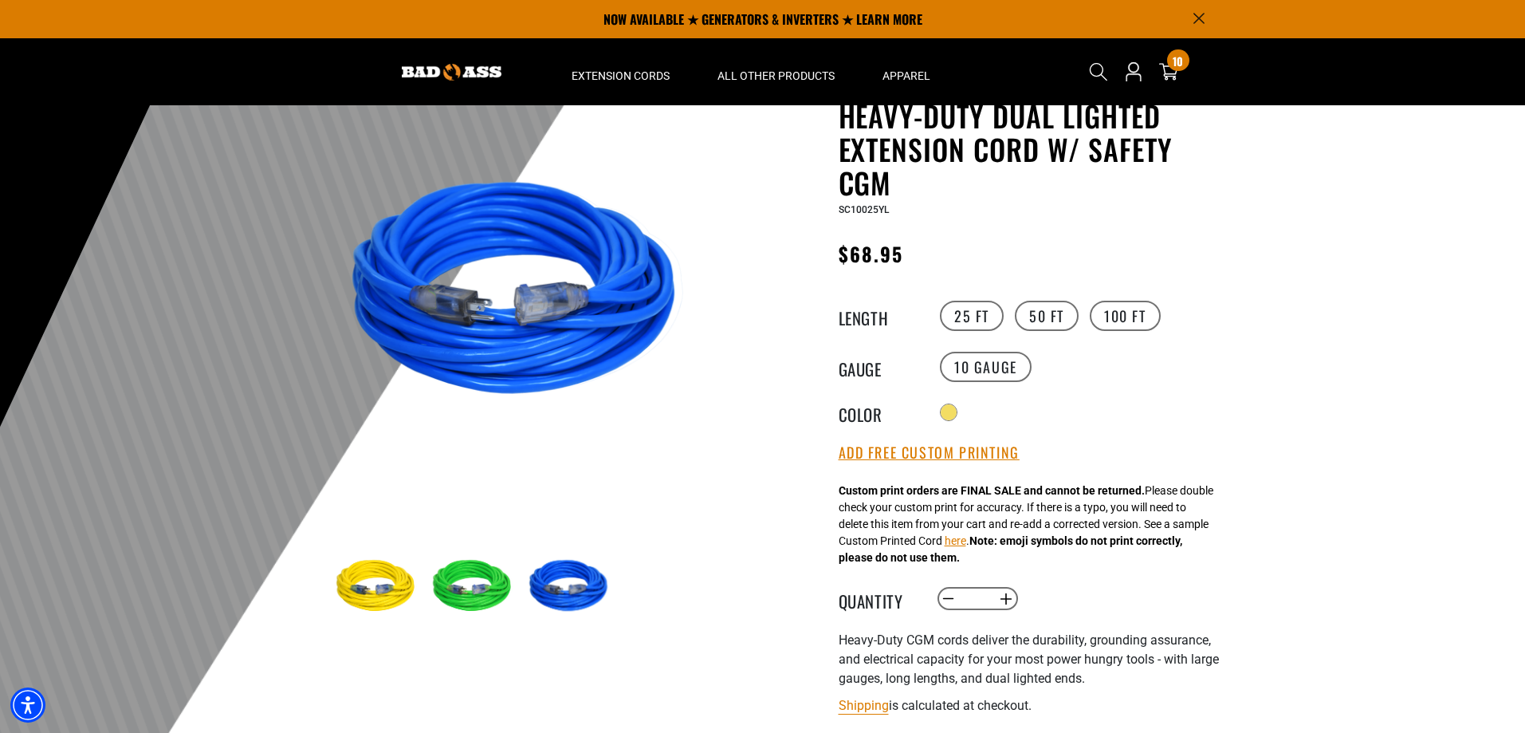
scroll to position [0, 0]
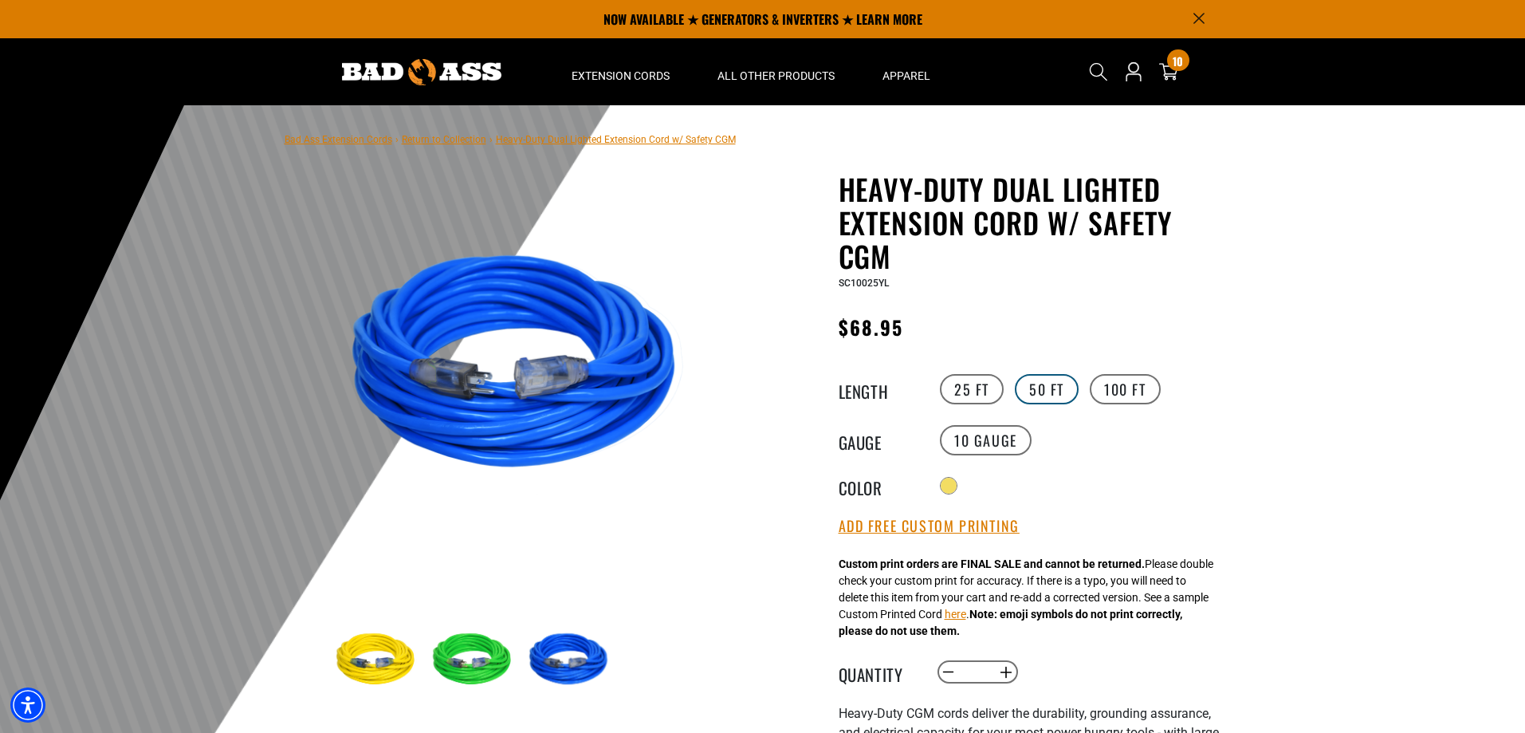
click at [1036, 387] on label "50 FT" at bounding box center [1047, 389] width 64 height 30
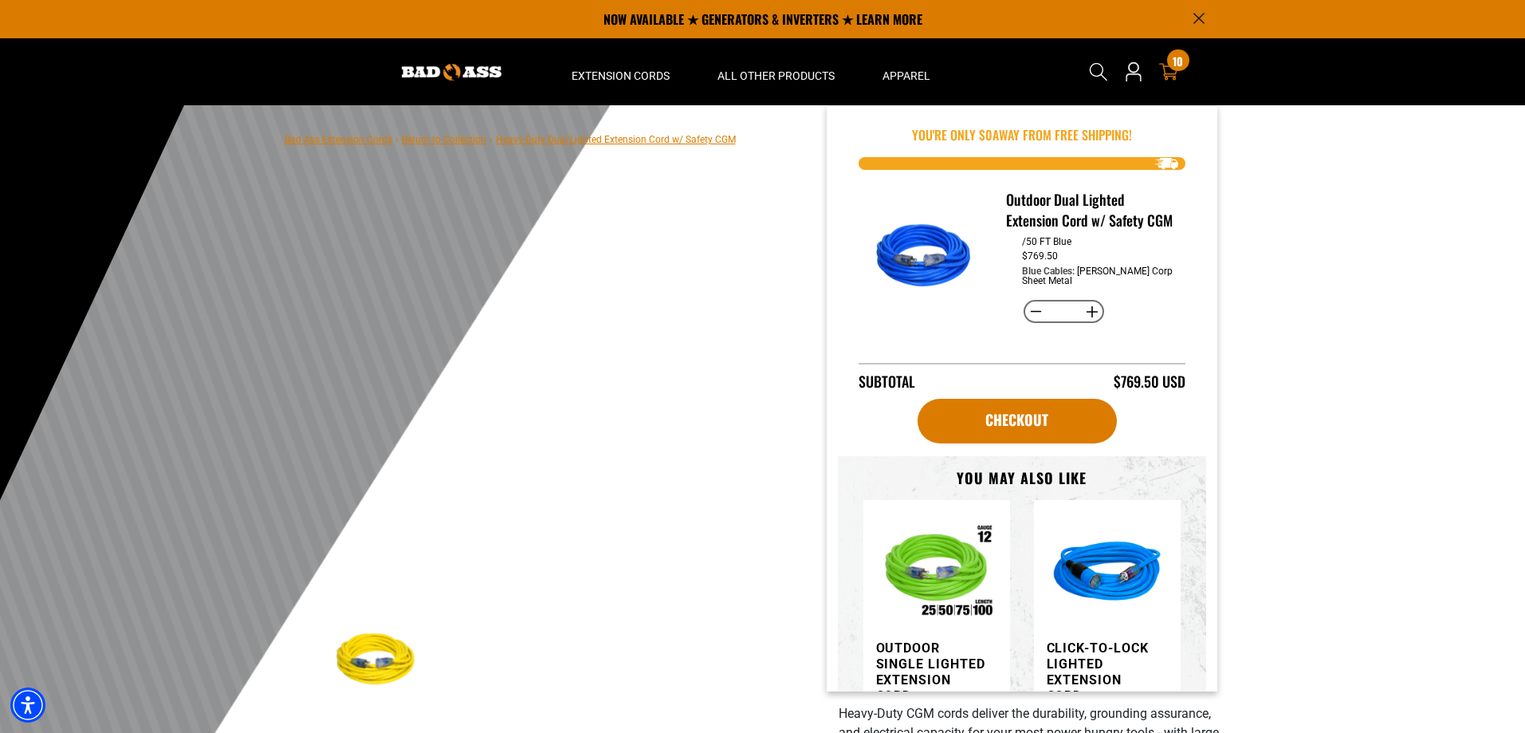
click at [1168, 65] on div "10 10 items" at bounding box center [1178, 60] width 22 height 22
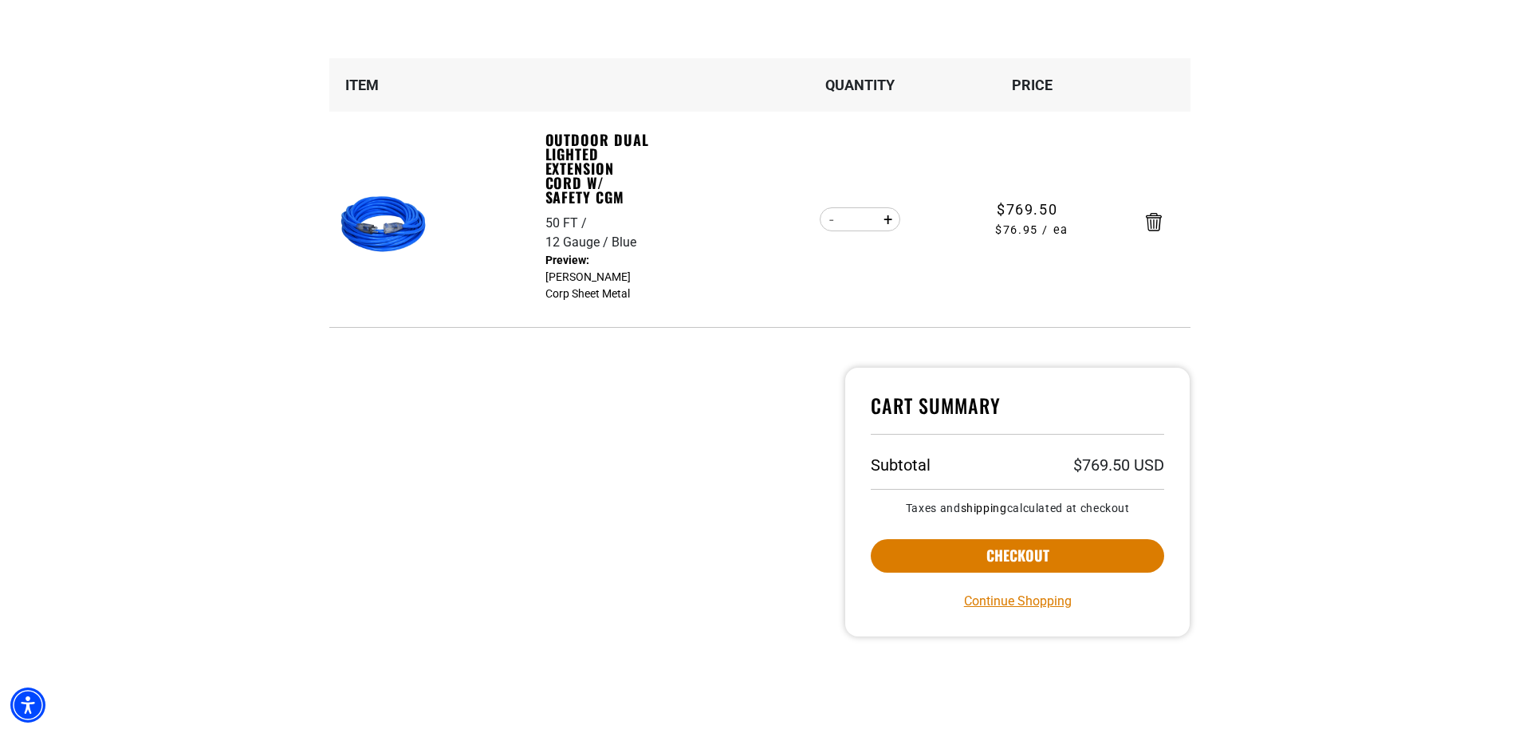
scroll to position [239, 0]
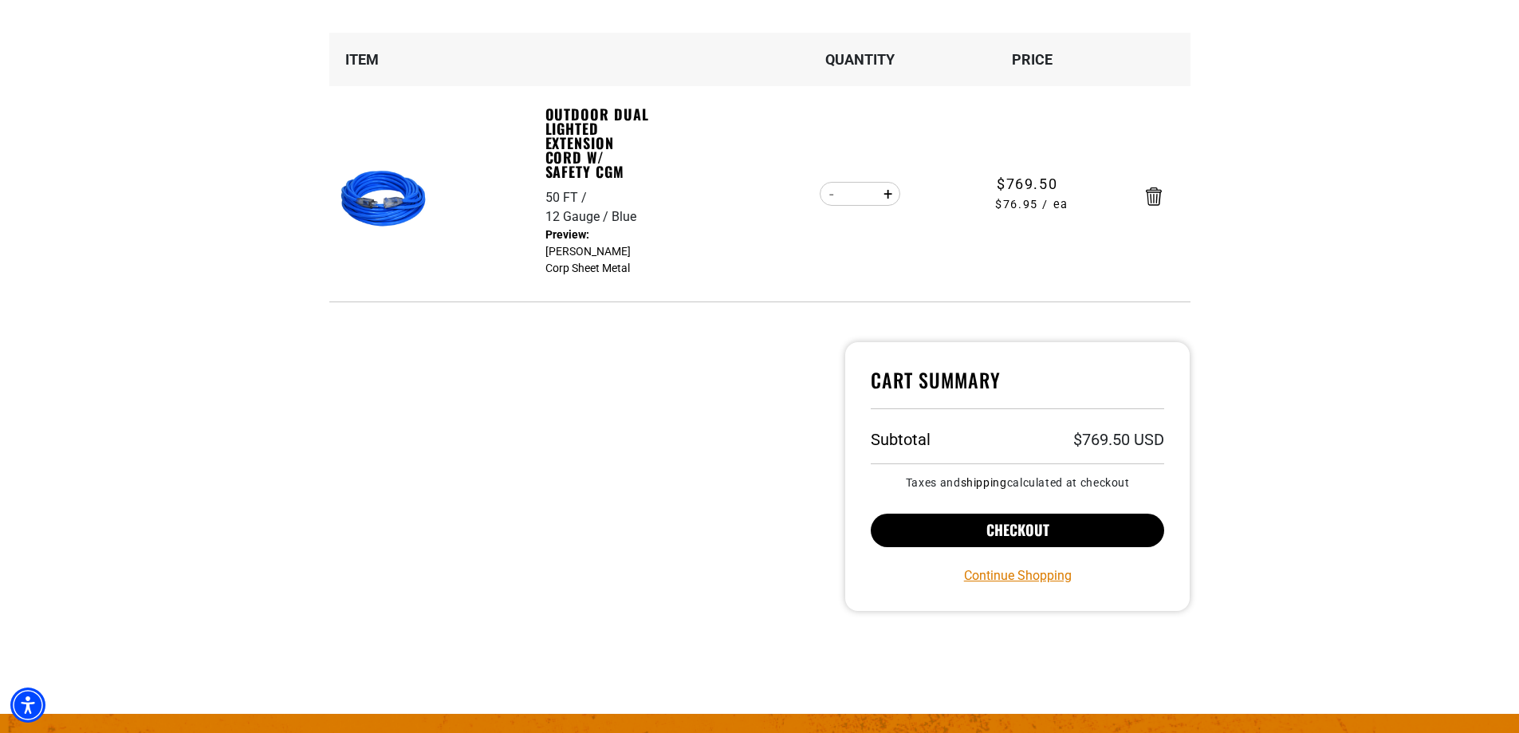
click at [991, 520] on button "Checkout" at bounding box center [1018, 529] width 294 height 33
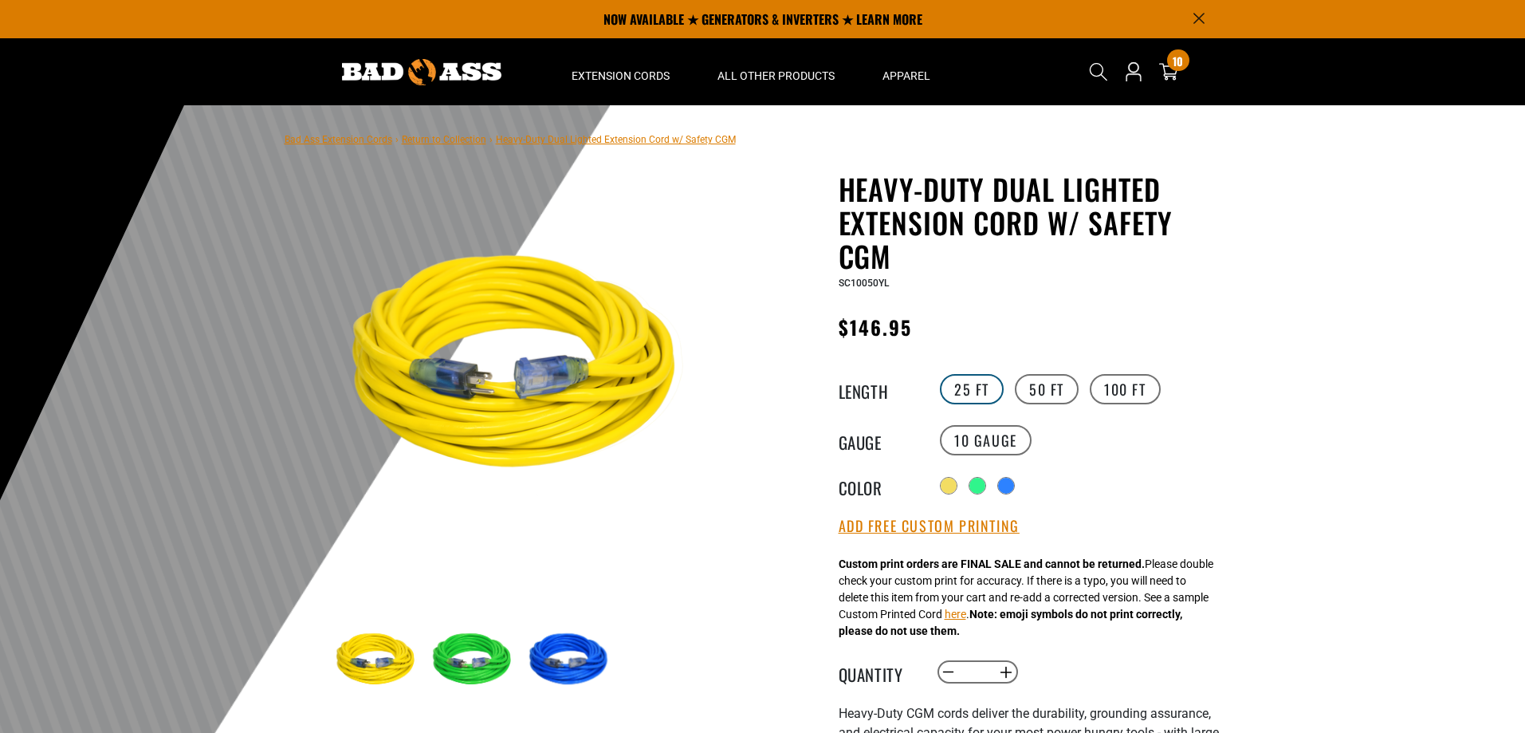
click at [966, 376] on label "25 FT" at bounding box center [972, 389] width 64 height 30
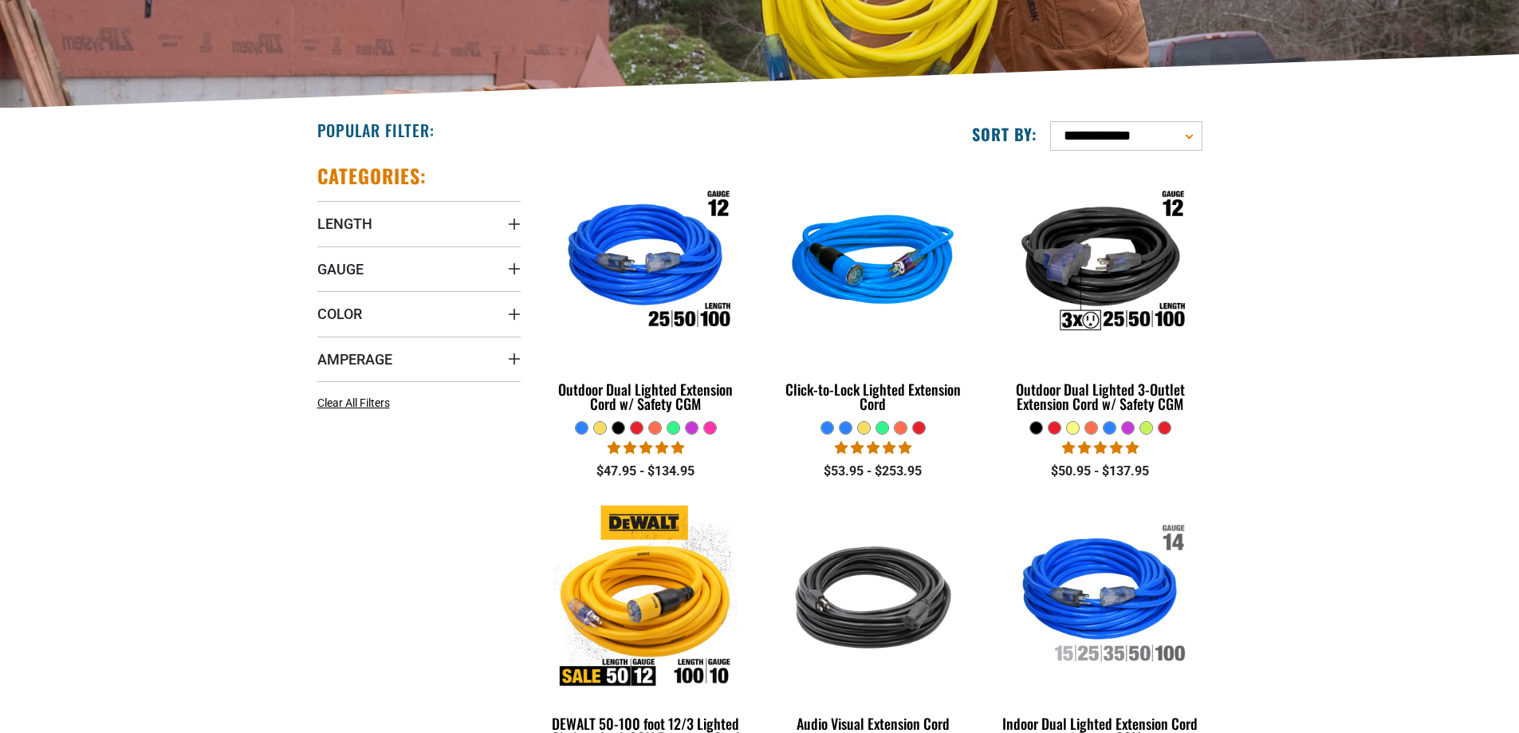
scroll to position [319, 0]
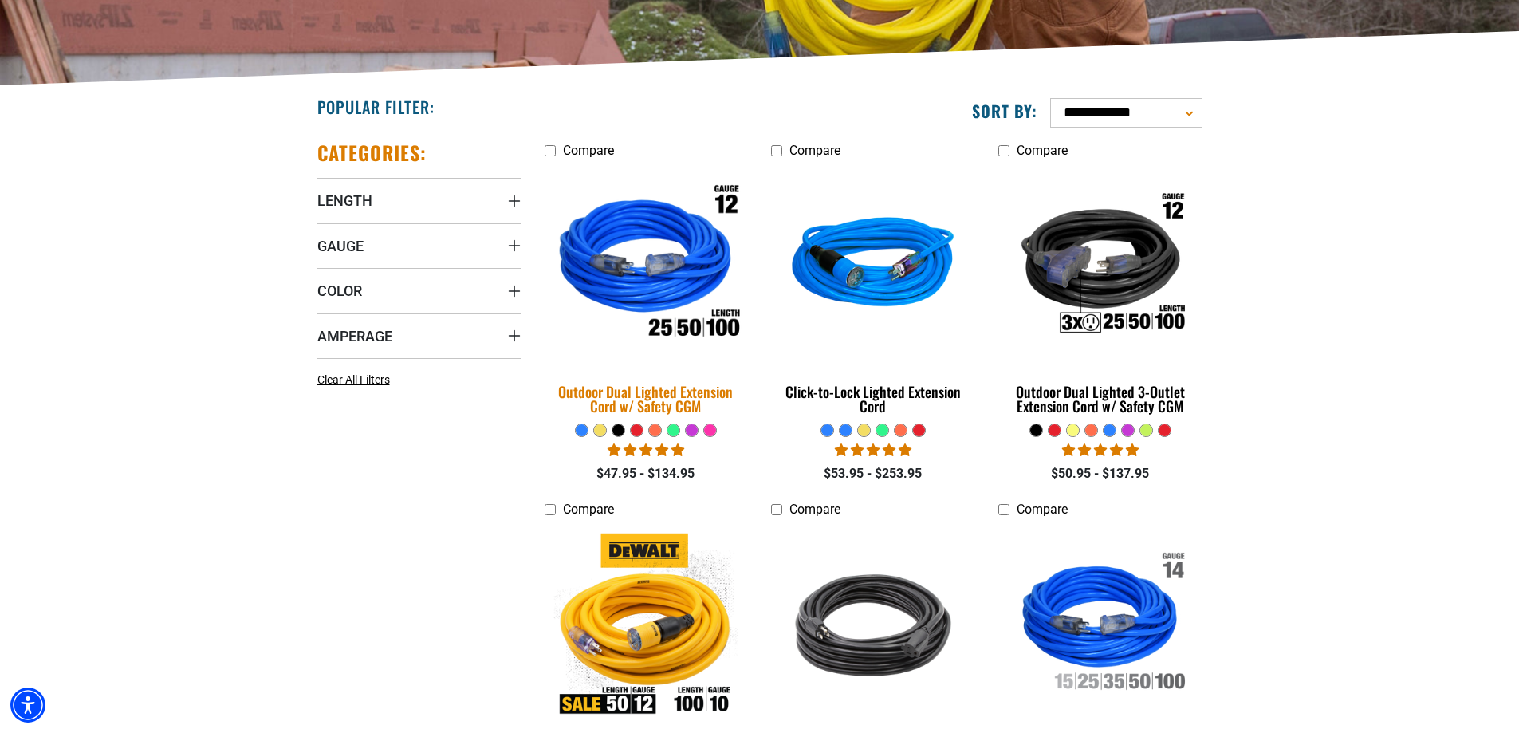
click at [656, 230] on img at bounding box center [645, 265] width 223 height 204
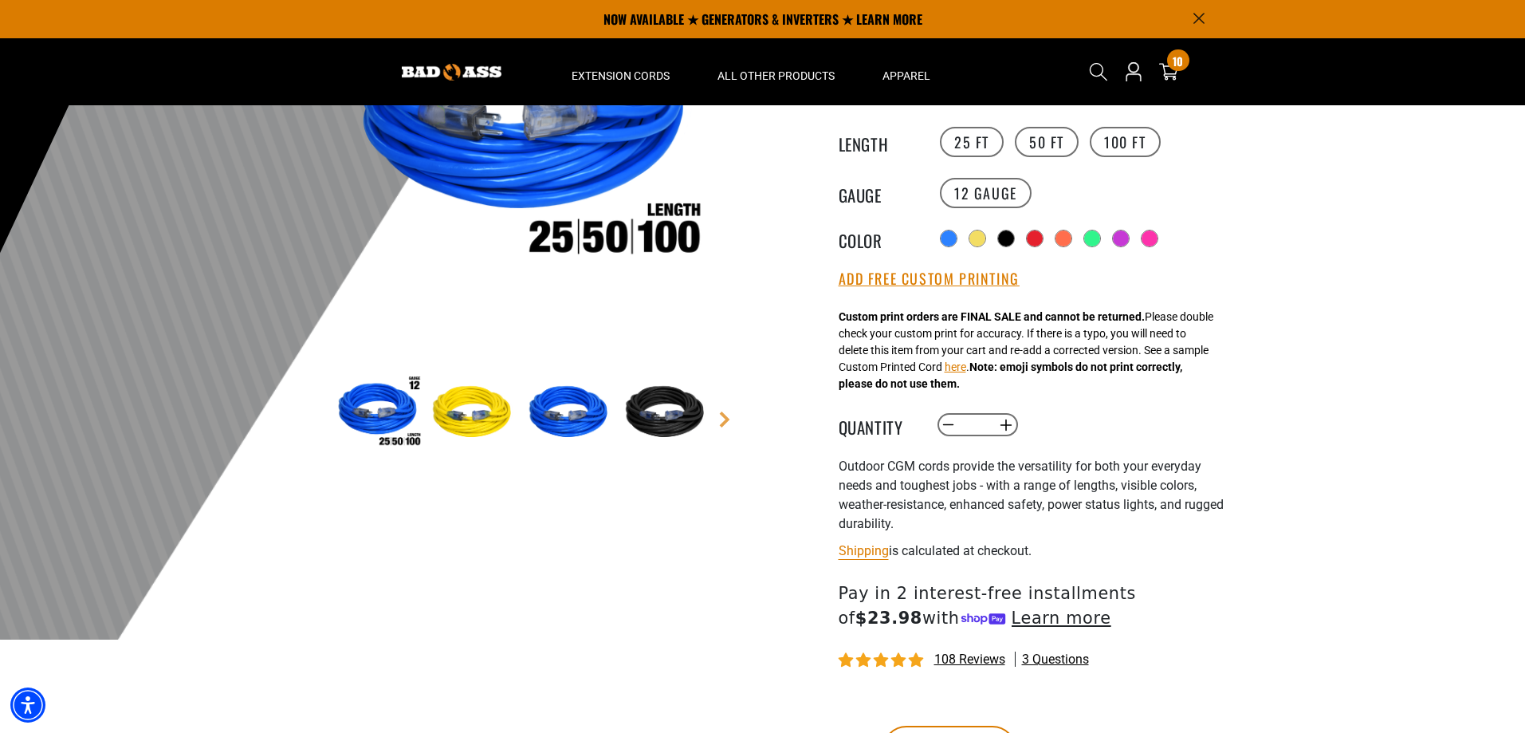
scroll to position [239, 0]
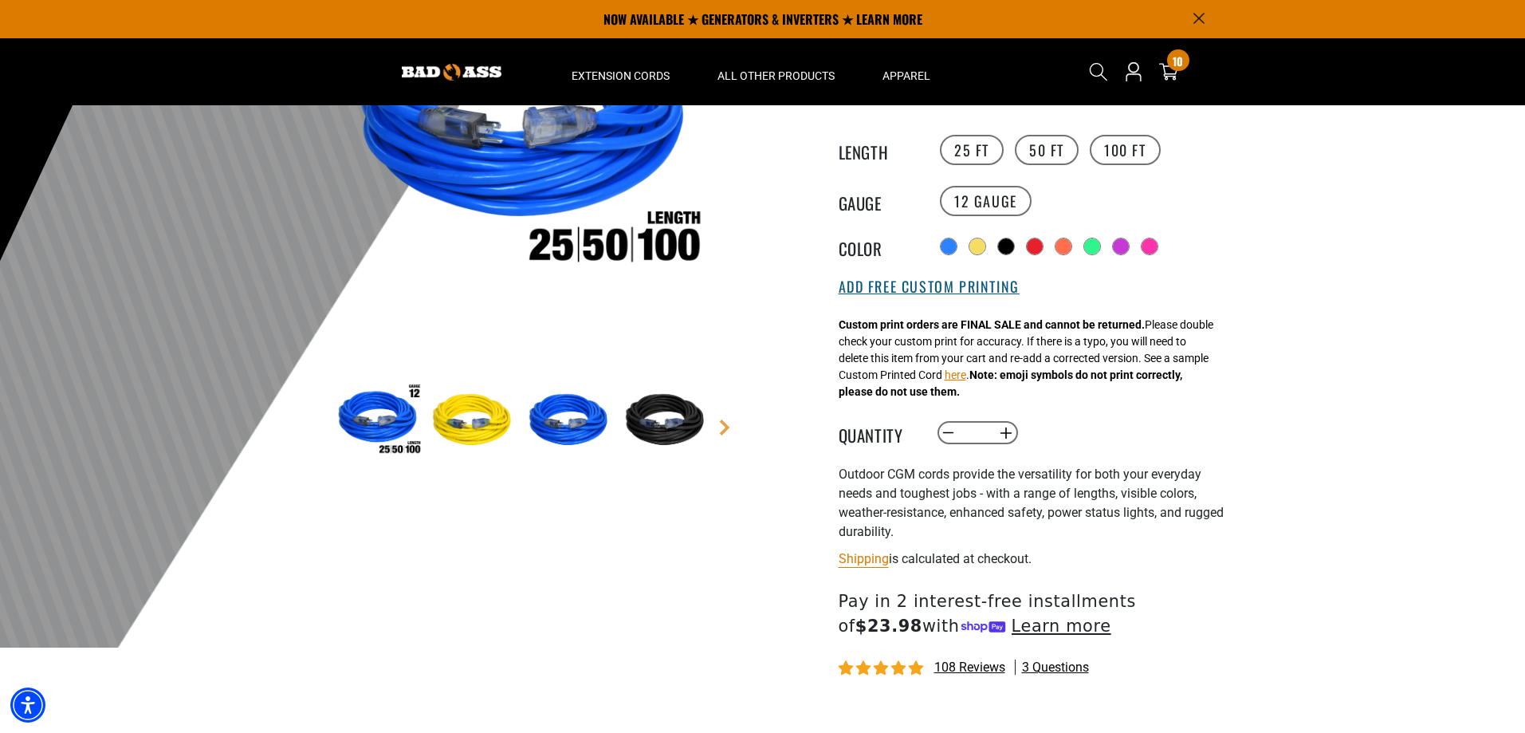
click at [924, 296] on button "Add Free Custom Printing" at bounding box center [929, 287] width 181 height 18
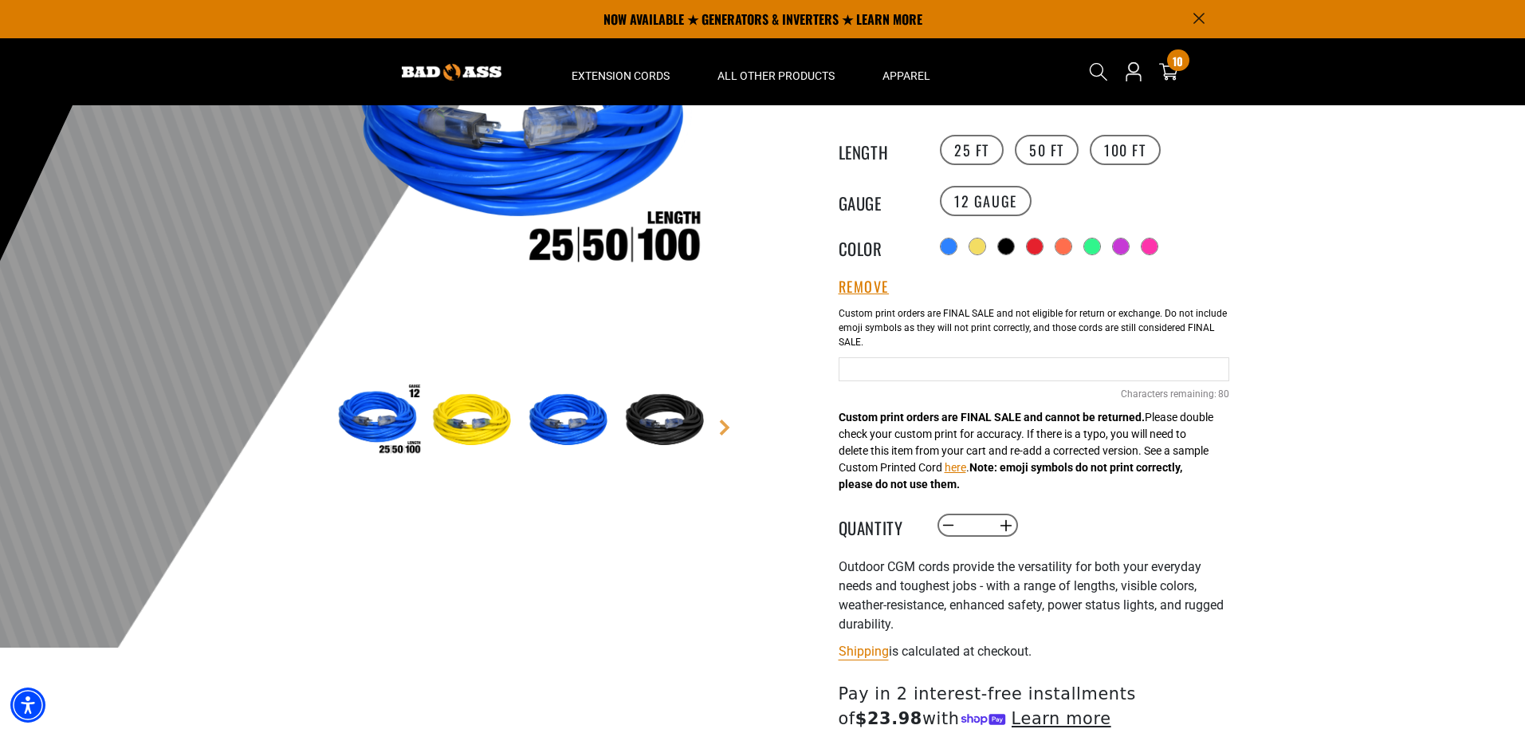
click at [911, 369] on input "Blue Cables" at bounding box center [1034, 369] width 391 height 24
type input "**********"
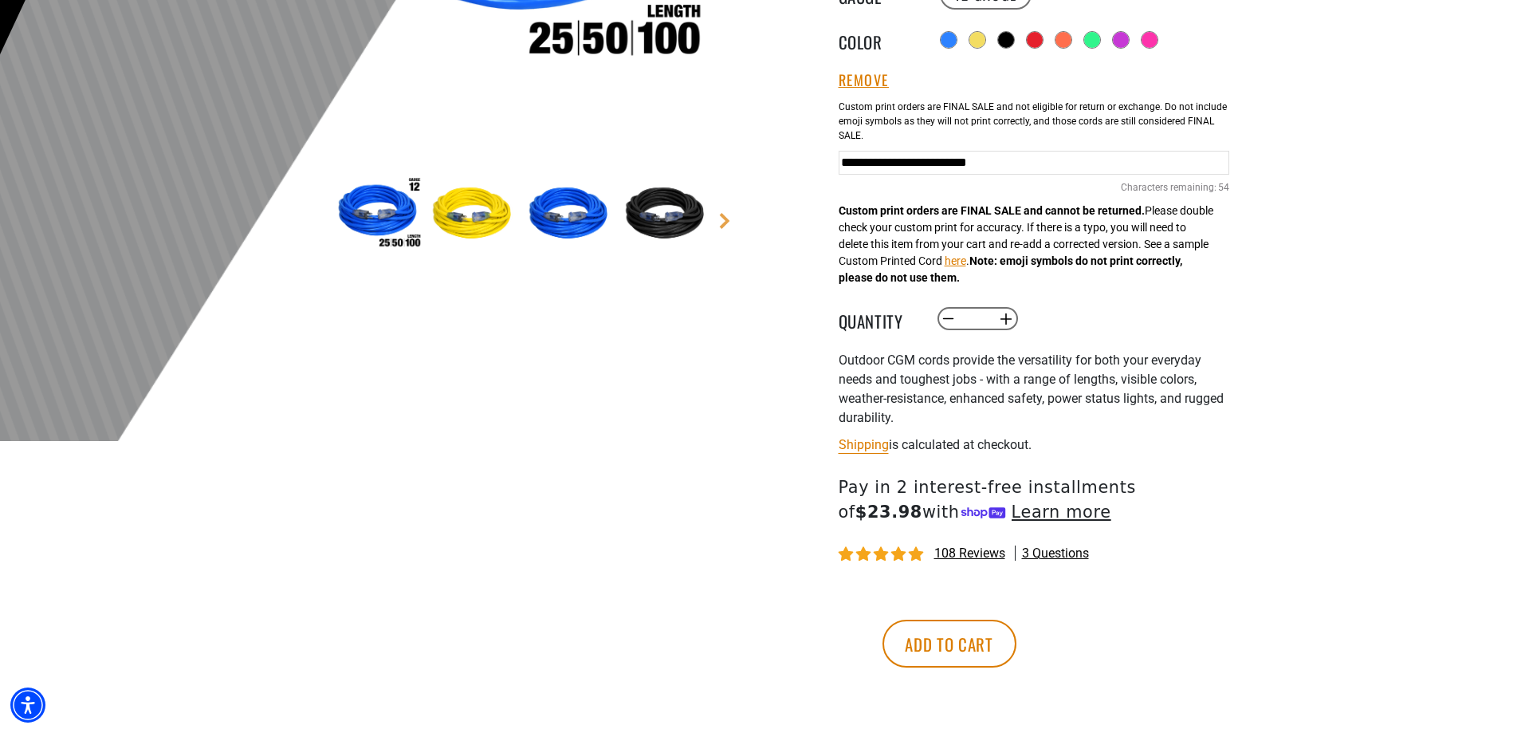
scroll to position [478, 0]
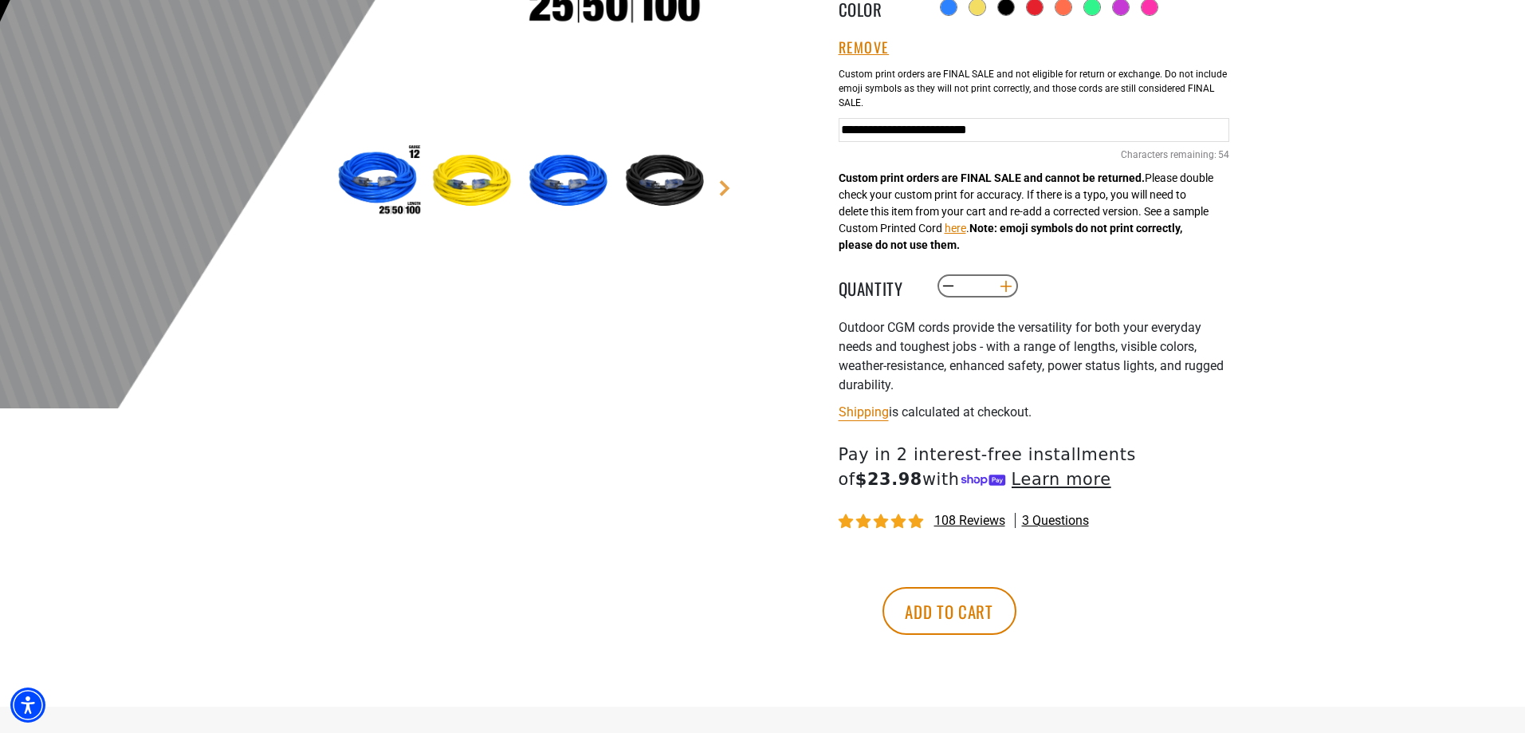
click at [999, 284] on button "Increase quantity for Outdoor Dual Lighted Extension Cord w/ Safety CGM" at bounding box center [1006, 286] width 25 height 27
click at [1003, 281] on button "Increase quantity for Outdoor Dual Lighted Extension Cord w/ Safety CGM" at bounding box center [1006, 286] width 25 height 27
type input "*"
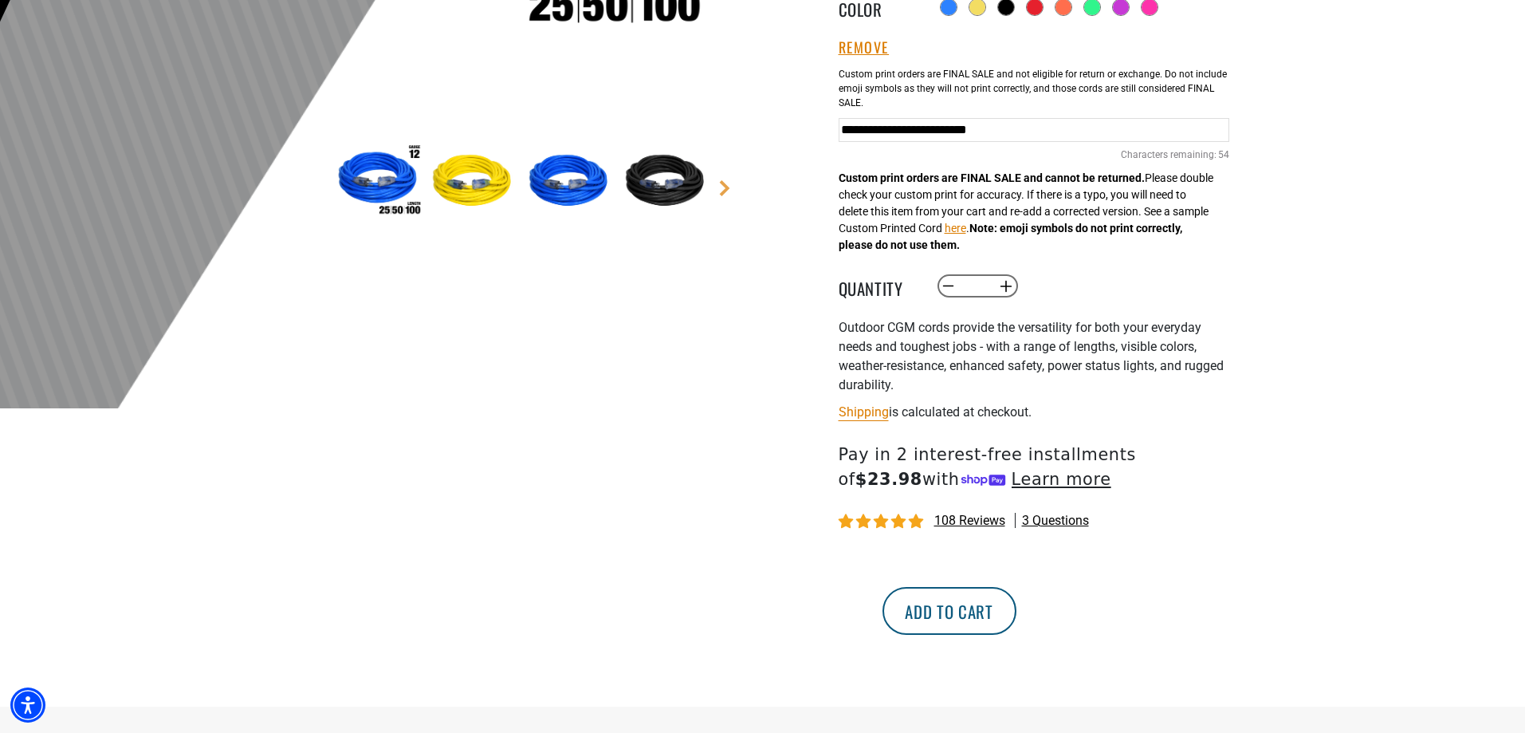
click at [1017, 608] on button "Add to cart" at bounding box center [950, 611] width 134 height 48
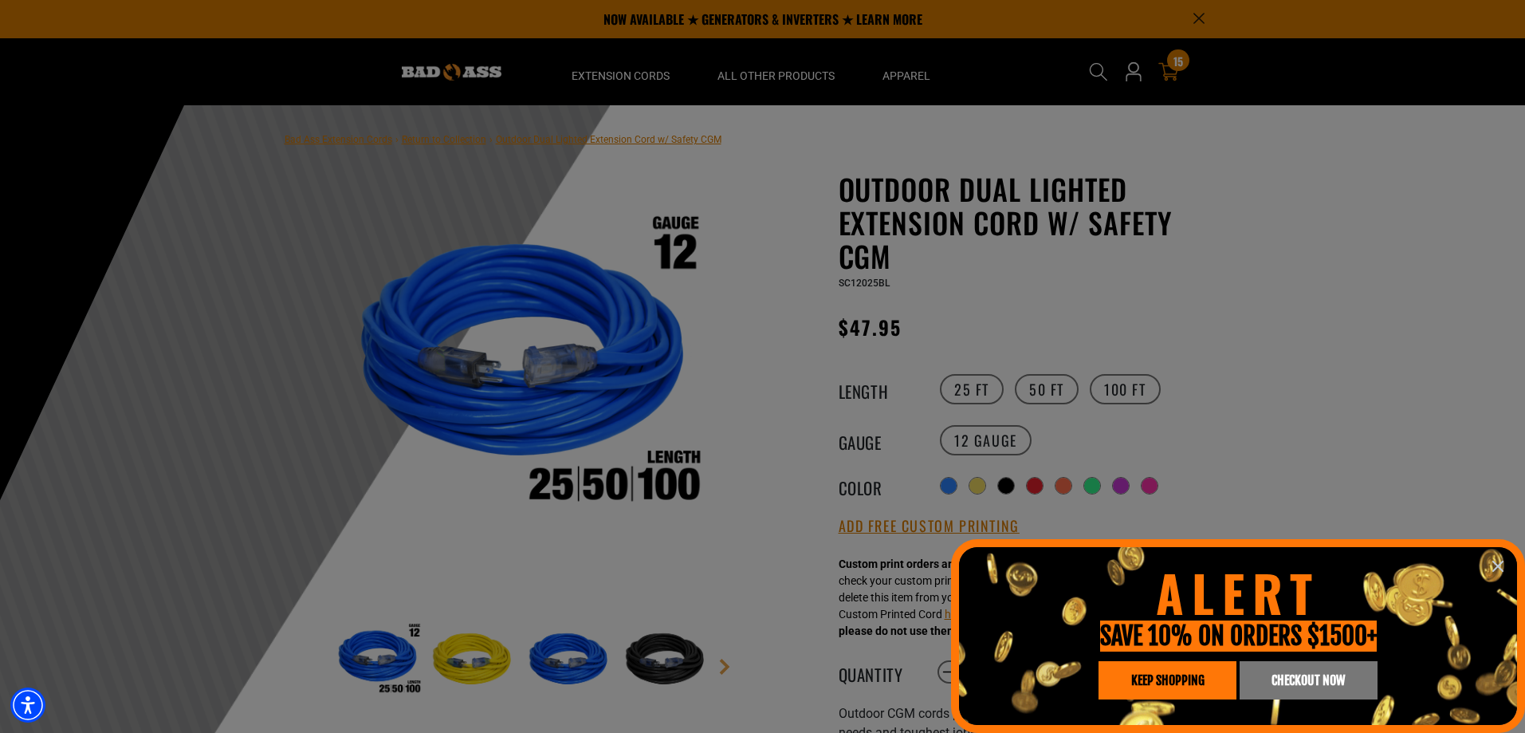
click at [1278, 682] on span "CHECKOUT NOW" at bounding box center [1308, 680] width 73 height 13
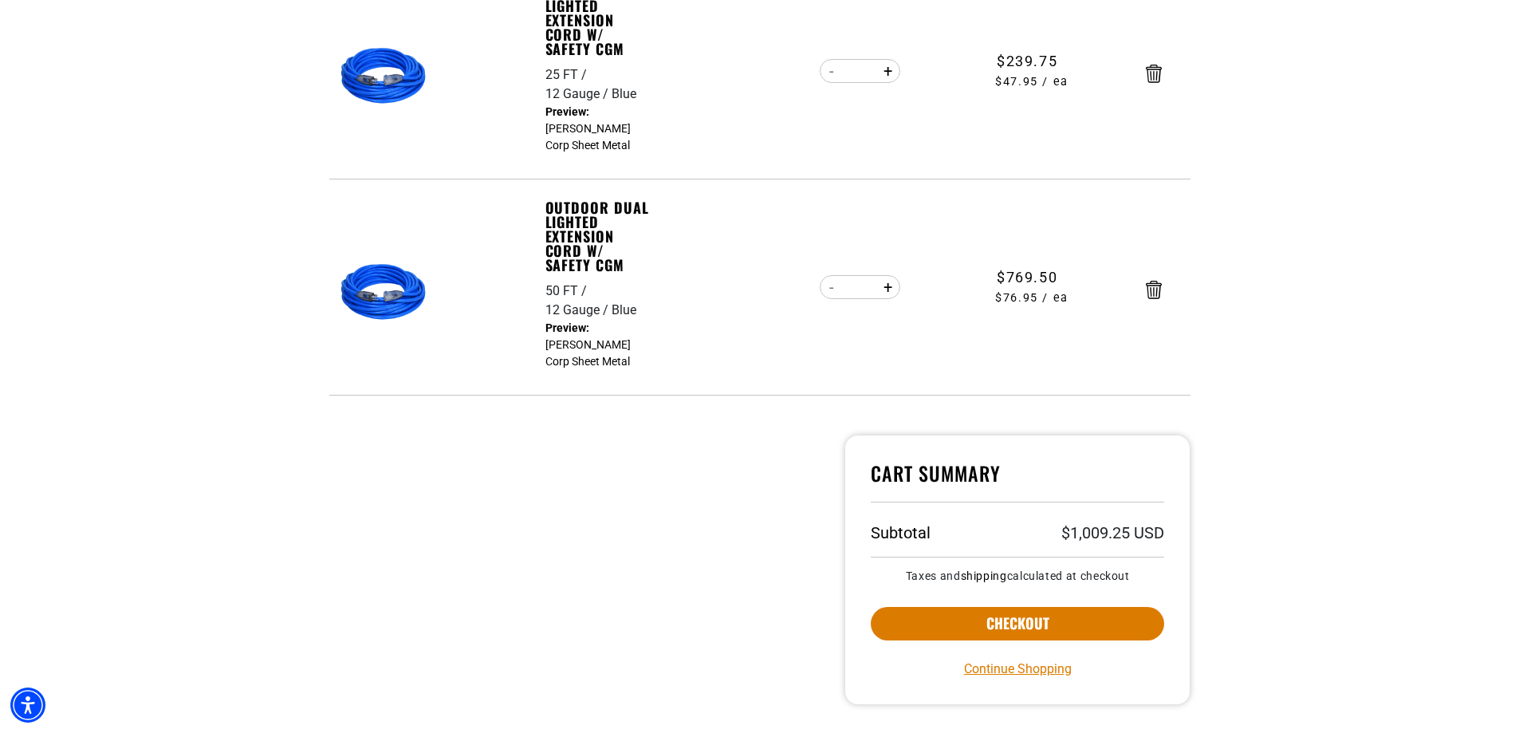
scroll to position [399, 0]
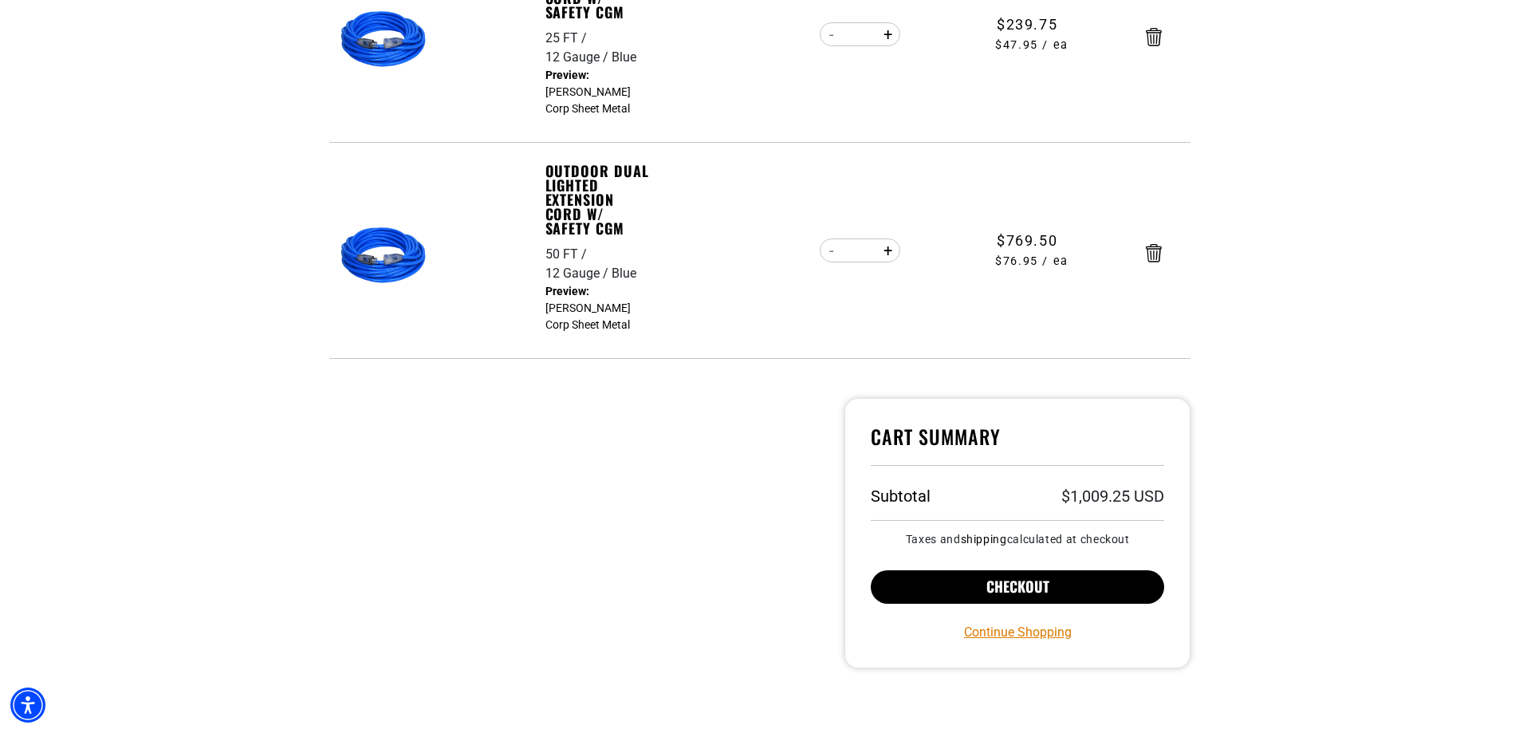
click at [1068, 588] on button "Checkout" at bounding box center [1018, 586] width 294 height 33
